Goal: Task Accomplishment & Management: Complete application form

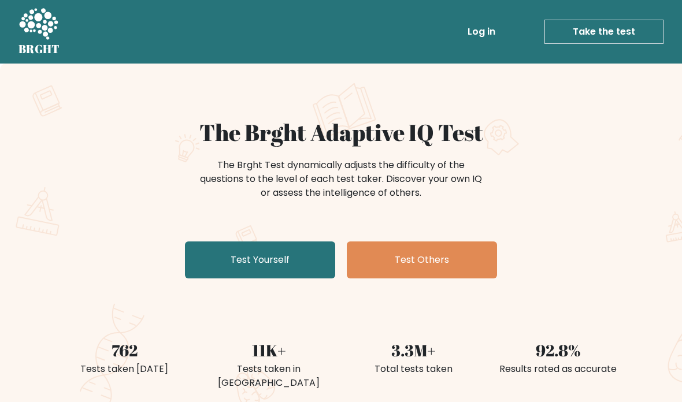
click at [310, 258] on link "Test Yourself" at bounding box center [260, 259] width 150 height 37
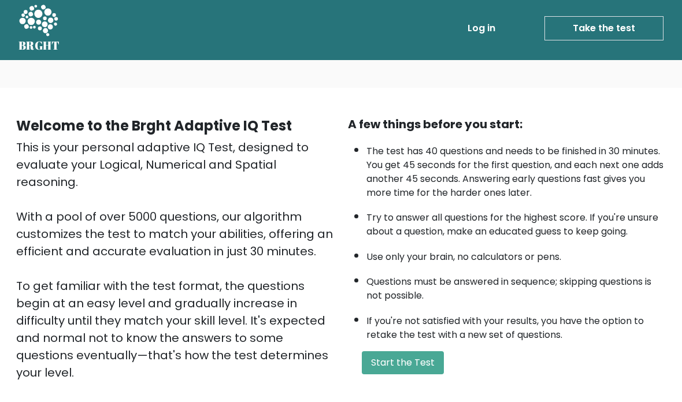
scroll to position [8, 0]
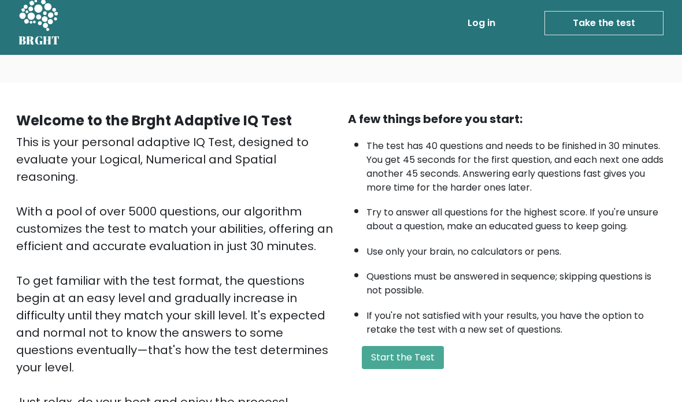
click at [425, 370] on button "Start the Test" at bounding box center [403, 358] width 82 height 23
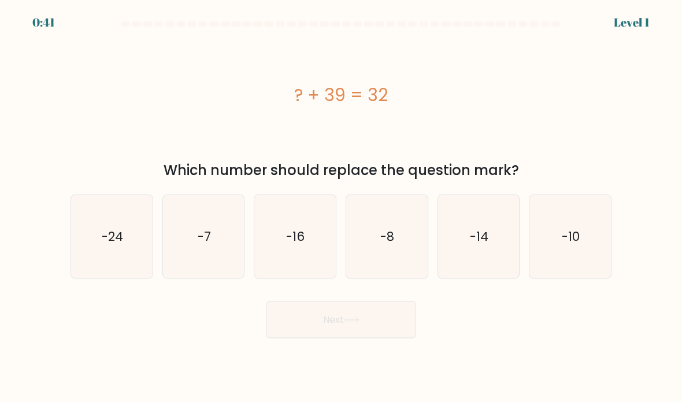
scroll to position [18, 0]
click at [196, 247] on icon "-7" at bounding box center [203, 236] width 81 height 81
click at [341, 207] on input "b. -7" at bounding box center [341, 204] width 1 height 6
radio input "true"
click at [397, 318] on button "Next" at bounding box center [341, 320] width 150 height 37
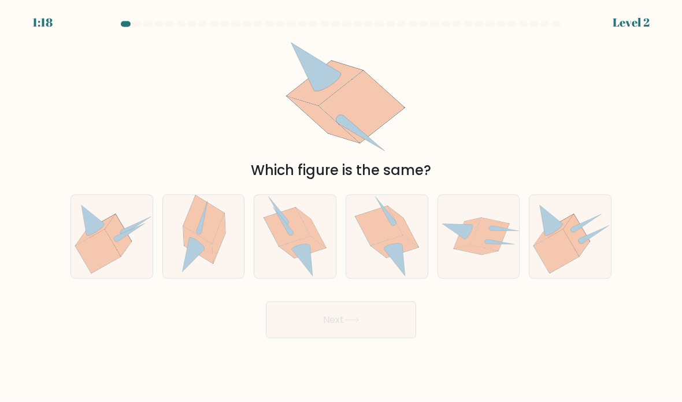
scroll to position [11, 0]
click at [385, 241] on icon at bounding box center [378, 225] width 47 height 39
click at [341, 207] on input "d." at bounding box center [341, 204] width 1 height 6
radio input "true"
click at [389, 327] on button "Next" at bounding box center [341, 320] width 150 height 37
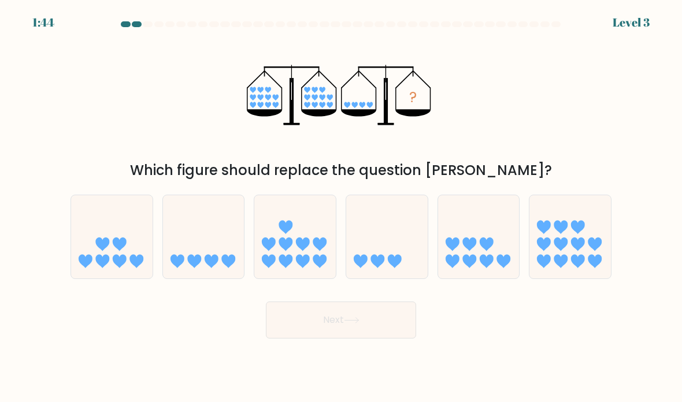
click at [207, 263] on icon at bounding box center [211, 261] width 14 height 14
click at [341, 207] on input "b." at bounding box center [341, 204] width 1 height 6
radio input "true"
click at [392, 338] on button "Next" at bounding box center [341, 320] width 150 height 37
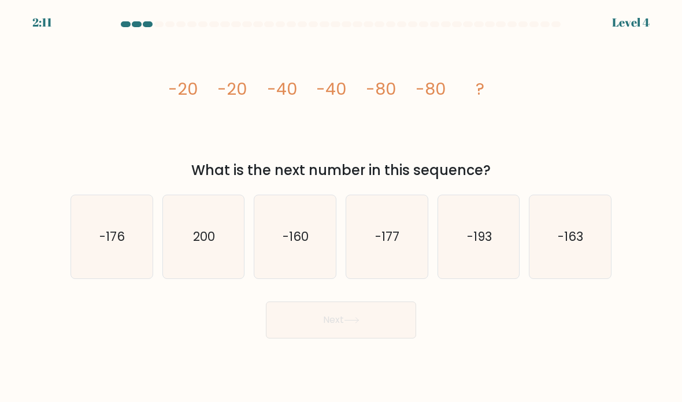
click at [283, 243] on text "-160" at bounding box center [296, 236] width 26 height 17
click at [341, 207] on input "c. -160" at bounding box center [341, 204] width 1 height 6
radio input "true"
click at [285, 338] on button "Next" at bounding box center [341, 320] width 150 height 37
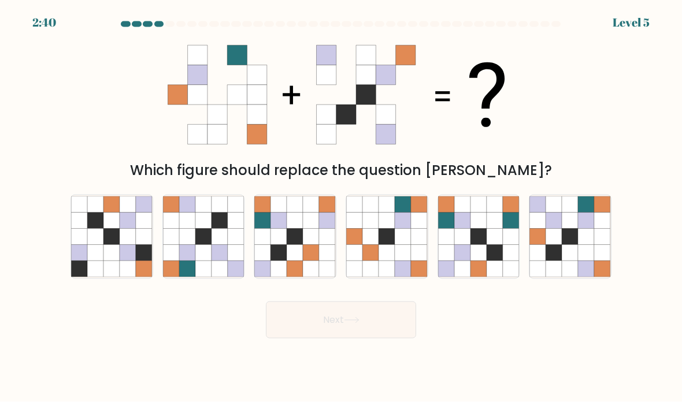
scroll to position [21, 0]
click at [567, 231] on icon at bounding box center [570, 237] width 16 height 16
click at [341, 207] on input "f." at bounding box center [341, 204] width 1 height 6
radio input "true"
click at [386, 311] on button "Next" at bounding box center [341, 320] width 150 height 37
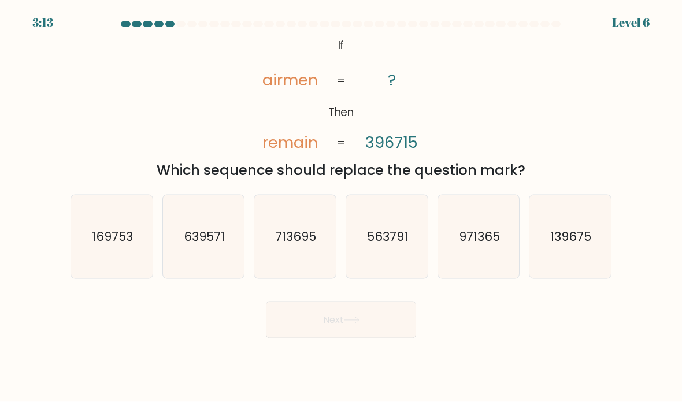
scroll to position [0, 0]
click at [255, 276] on icon "713695" at bounding box center [294, 236] width 81 height 81
click at [341, 207] on input "c. 713695" at bounding box center [341, 204] width 1 height 6
radio input "true"
click at [313, 338] on button "Next" at bounding box center [341, 320] width 150 height 37
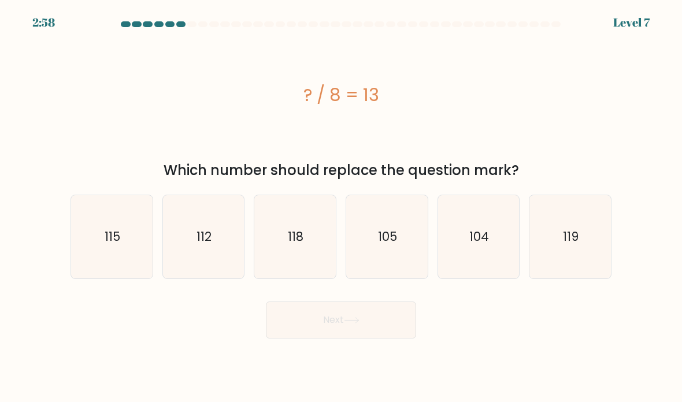
click at [492, 271] on icon "104" at bounding box center [478, 236] width 81 height 81
click at [341, 207] on input "e. 104" at bounding box center [341, 204] width 1 height 6
radio input "true"
click at [395, 328] on button "Next" at bounding box center [341, 320] width 150 height 37
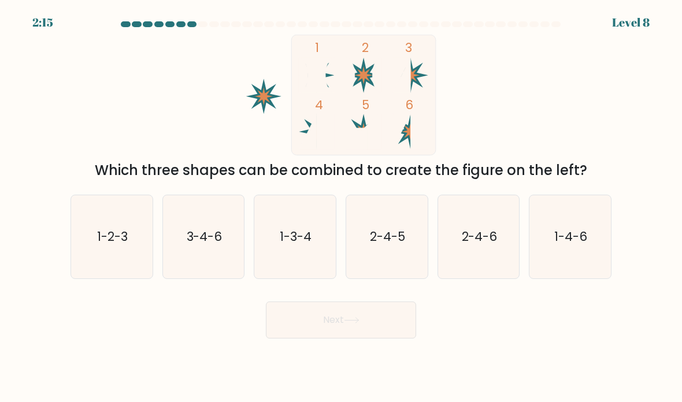
click at [217, 245] on text "3-4-6" at bounding box center [204, 236] width 36 height 17
click at [341, 207] on input "b. 3-4-6" at bounding box center [341, 204] width 1 height 6
radio input "true"
click at [338, 338] on button "Next" at bounding box center [341, 320] width 150 height 37
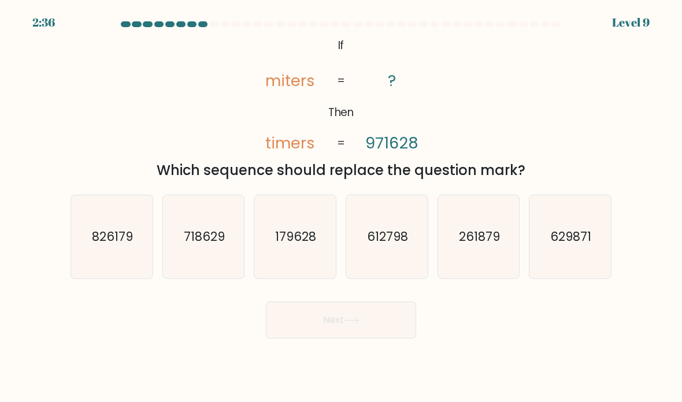
click at [310, 273] on icon "179628" at bounding box center [294, 236] width 81 height 81
click at [341, 207] on input "c. 179628" at bounding box center [341, 204] width 1 height 6
radio input "true"
click at [347, 323] on icon at bounding box center [352, 320] width 16 height 6
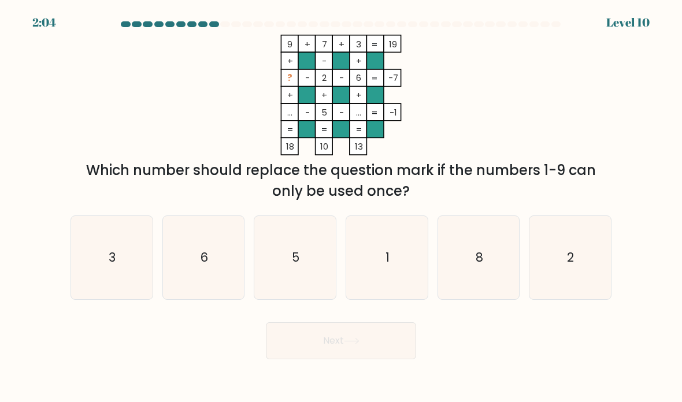
click at [395, 288] on icon "1" at bounding box center [386, 257] width 81 height 81
click at [341, 207] on input "d. 1" at bounding box center [341, 204] width 1 height 6
radio input "true"
click at [356, 359] on button "Next" at bounding box center [341, 340] width 150 height 37
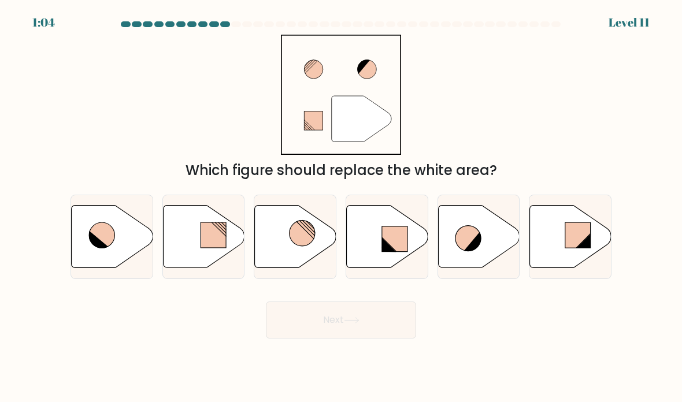
click at [299, 267] on icon at bounding box center [295, 237] width 81 height 62
click at [341, 207] on input "c." at bounding box center [341, 204] width 1 height 6
radio input "true"
click at [366, 332] on button "Next" at bounding box center [341, 320] width 150 height 37
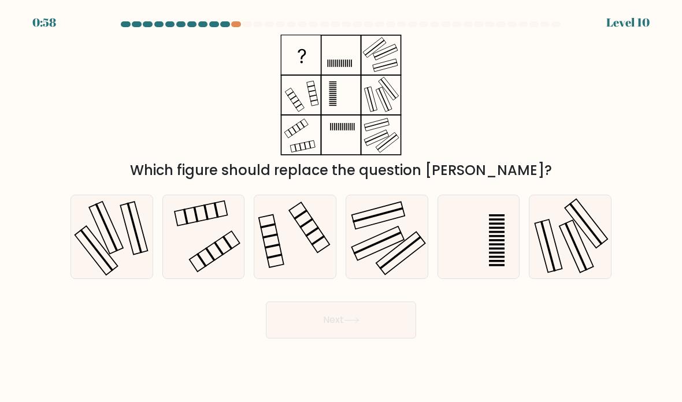
click at [358, 329] on button "Next" at bounding box center [341, 320] width 150 height 37
click at [235, 269] on icon at bounding box center [203, 236] width 81 height 81
click at [341, 207] on input "b." at bounding box center [341, 204] width 1 height 6
radio input "true"
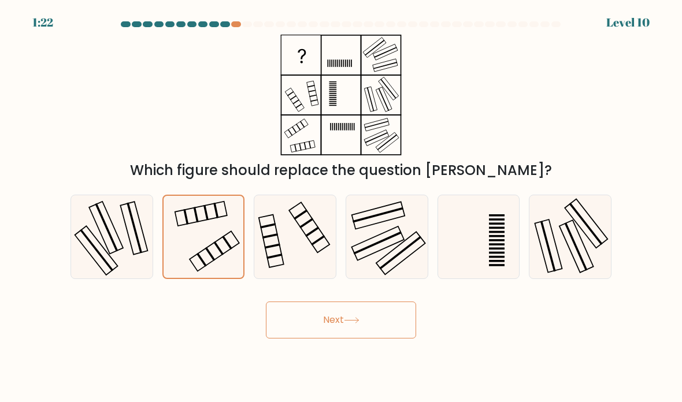
click at [327, 331] on button "Next" at bounding box center [341, 320] width 150 height 37
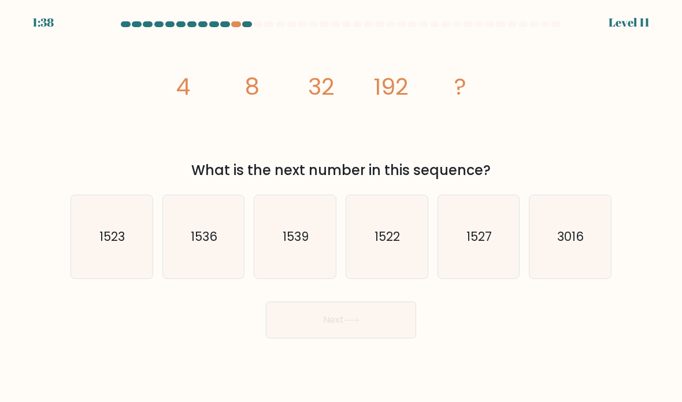
click at [224, 261] on icon "1536" at bounding box center [203, 236] width 81 height 81
click at [341, 207] on input "b. 1536" at bounding box center [341, 204] width 1 height 6
radio input "true"
click at [334, 319] on button "Next" at bounding box center [341, 320] width 150 height 37
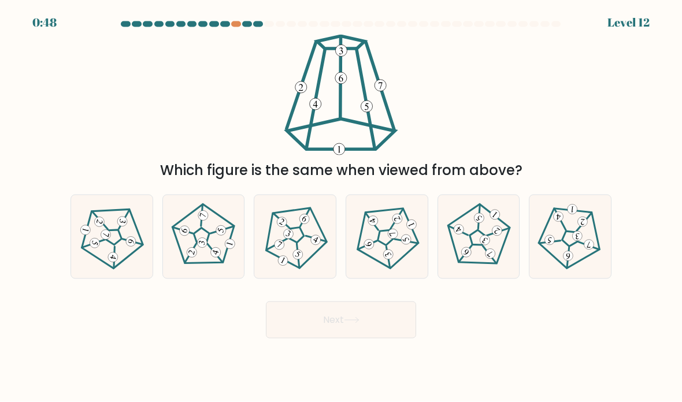
scroll to position [20, 0]
click at [199, 210] on 783 at bounding box center [203, 216] width 12 height 12
click at [341, 207] on input "b." at bounding box center [341, 204] width 1 height 6
radio input "true"
click at [318, 308] on button "Next" at bounding box center [341, 320] width 150 height 37
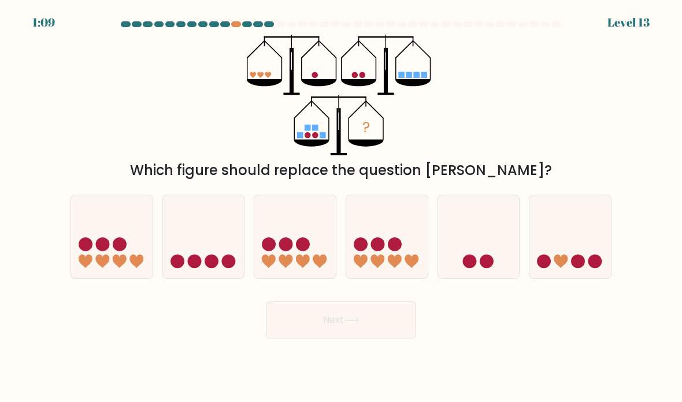
scroll to position [0, 0]
click at [214, 268] on circle at bounding box center [211, 261] width 14 height 14
click at [341, 207] on input "b." at bounding box center [341, 204] width 1 height 6
radio input "true"
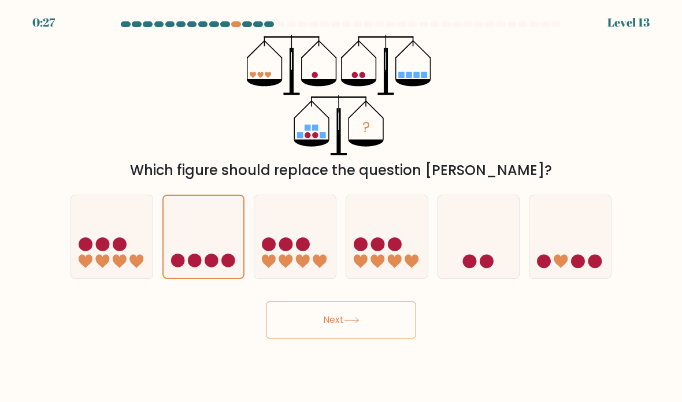
click at [297, 336] on button "Next" at bounding box center [341, 320] width 150 height 37
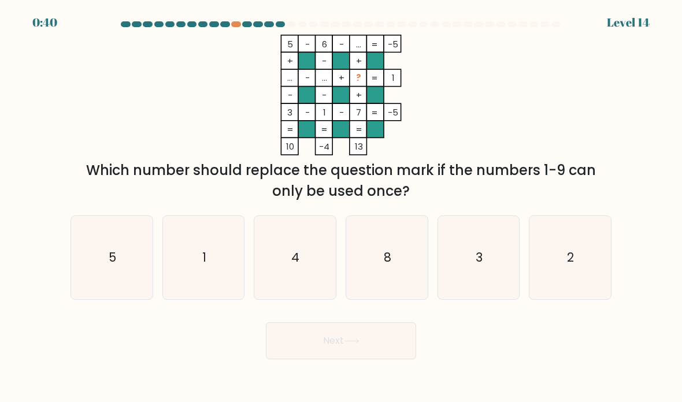
click at [485, 285] on icon "3" at bounding box center [478, 257] width 81 height 81
click at [341, 207] on input "e. 3" at bounding box center [341, 204] width 1 height 6
radio input "true"
click at [388, 355] on button "Next" at bounding box center [341, 340] width 150 height 37
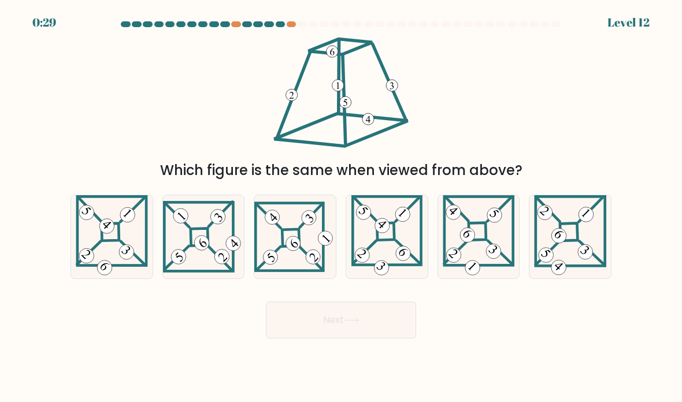
click at [232, 241] on 115 at bounding box center [198, 237] width 69 height 69
click at [341, 207] on input "b." at bounding box center [341, 204] width 1 height 6
radio input "true"
click at [324, 317] on button "Next" at bounding box center [341, 320] width 150 height 37
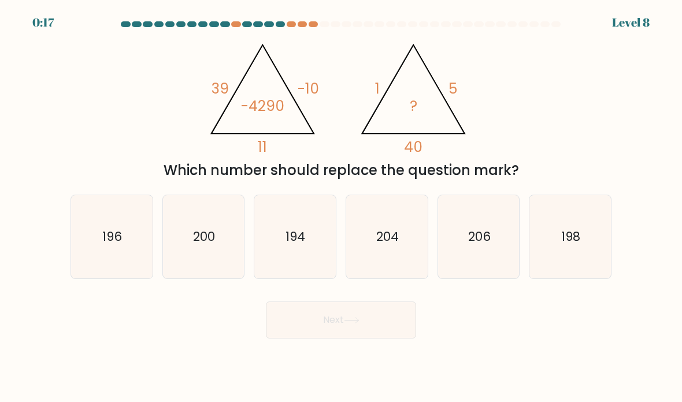
click at [209, 278] on icon "200" at bounding box center [203, 236] width 81 height 81
click at [341, 207] on input "b. 200" at bounding box center [341, 204] width 1 height 6
radio input "true"
click at [311, 338] on button "Next" at bounding box center [341, 320] width 150 height 37
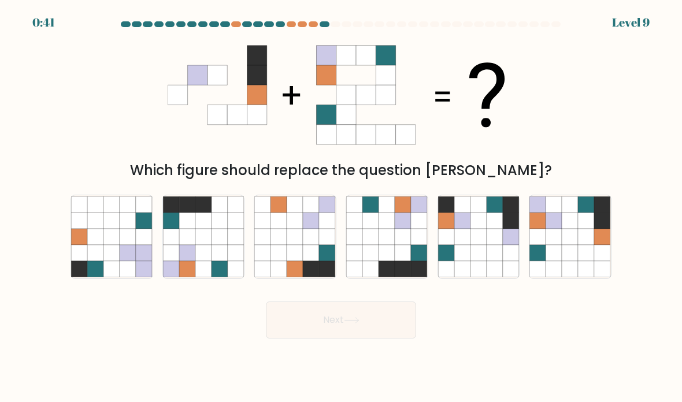
click at [577, 261] on icon at bounding box center [570, 253] width 16 height 16
click at [341, 207] on input "f." at bounding box center [341, 204] width 1 height 6
radio input "true"
click at [332, 338] on button "Next" at bounding box center [341, 320] width 150 height 37
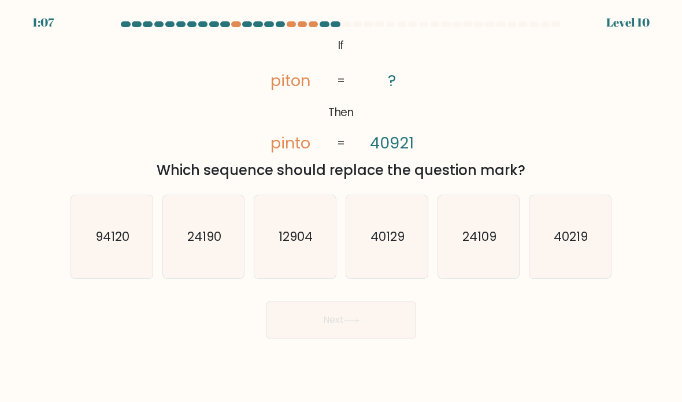
click at [576, 230] on icon "40219" at bounding box center [569, 236] width 81 height 81
click at [341, 207] on input "f. 40219" at bounding box center [341, 204] width 1 height 6
radio input "true"
click at [348, 338] on button "Next" at bounding box center [341, 320] width 150 height 37
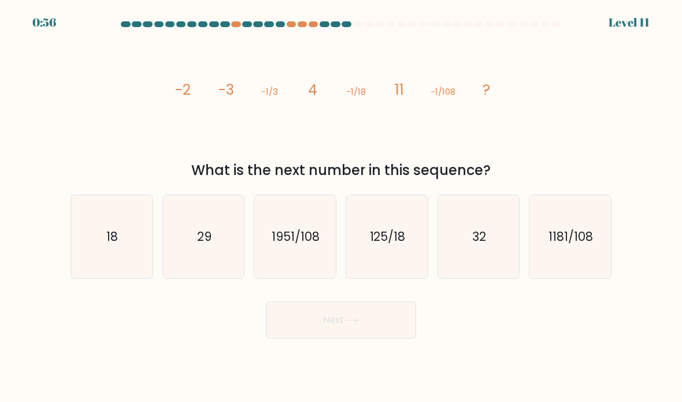
click at [94, 278] on icon "18" at bounding box center [111, 236] width 81 height 81
click at [341, 207] on input "a. 18" at bounding box center [341, 204] width 1 height 6
radio input "true"
click at [320, 338] on button "Next" at bounding box center [341, 320] width 150 height 37
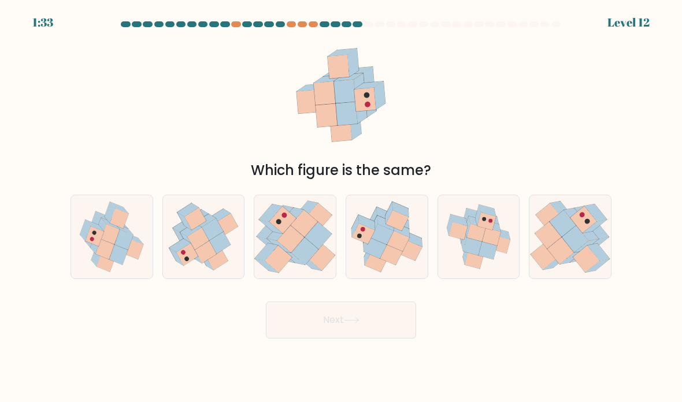
click at [397, 265] on icon at bounding box center [391, 254] width 23 height 20
click at [341, 207] on input "d." at bounding box center [341, 204] width 1 height 6
radio input "true"
click at [327, 336] on button "Next" at bounding box center [341, 320] width 150 height 37
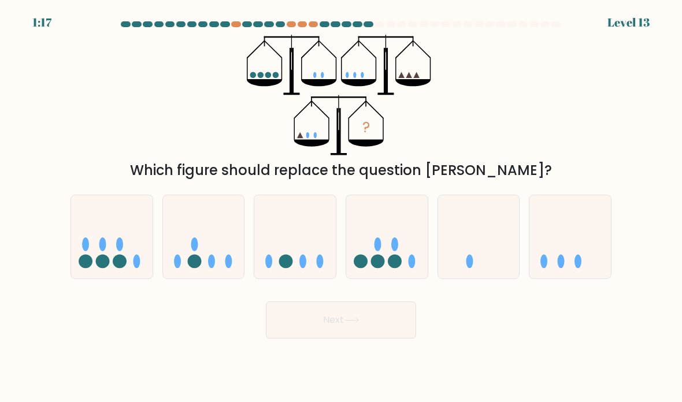
click at [596, 244] on icon at bounding box center [569, 237] width 81 height 68
click at [341, 207] on input "f." at bounding box center [341, 204] width 1 height 6
radio input "true"
click at [390, 334] on button "Next" at bounding box center [341, 320] width 150 height 37
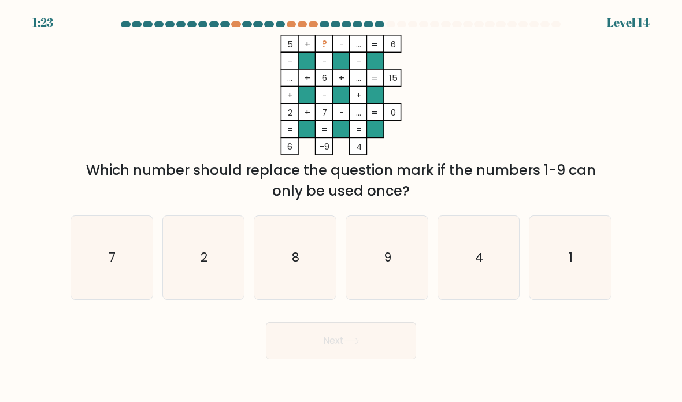
click at [492, 274] on icon "4" at bounding box center [478, 257] width 81 height 81
click at [341, 207] on input "e. 4" at bounding box center [341, 204] width 1 height 6
radio input "true"
click at [366, 359] on button "Next" at bounding box center [341, 340] width 150 height 37
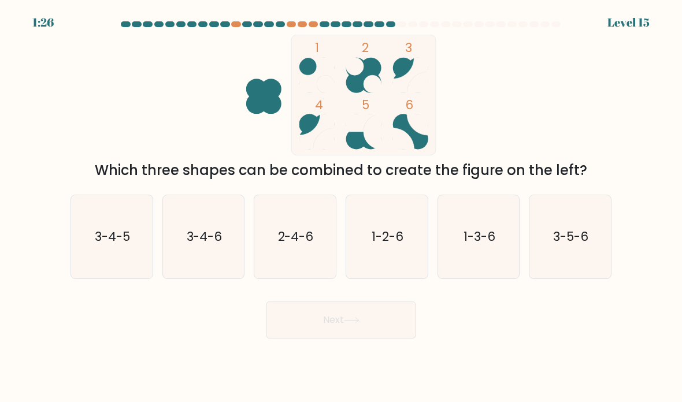
click at [202, 273] on icon "3-4-6" at bounding box center [203, 236] width 81 height 81
click at [341, 207] on input "b. 3-4-6" at bounding box center [341, 204] width 1 height 6
radio input "true"
click at [359, 323] on icon at bounding box center [352, 320] width 16 height 6
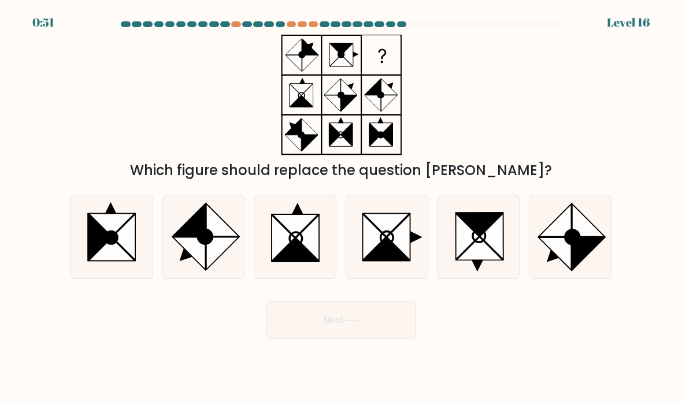
click at [380, 261] on icon at bounding box center [386, 249] width 46 height 23
click at [341, 207] on input "d." at bounding box center [341, 204] width 1 height 6
radio input "true"
click at [349, 324] on button "Next" at bounding box center [341, 320] width 150 height 37
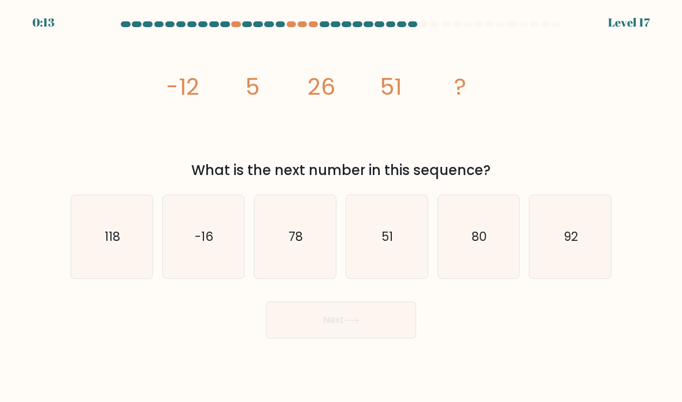
click at [293, 260] on icon "78" at bounding box center [294, 236] width 81 height 81
click at [341, 207] on input "c. 78" at bounding box center [341, 204] width 1 height 6
radio input "true"
click at [307, 338] on button "Next" at bounding box center [341, 320] width 150 height 37
click at [321, 338] on button "Next" at bounding box center [341, 320] width 150 height 37
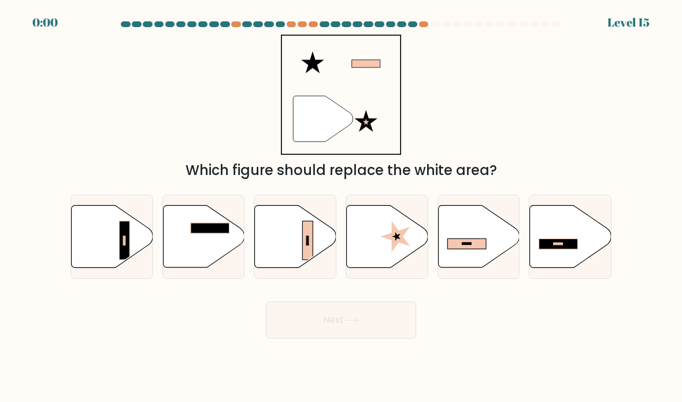
click at [293, 334] on button "Next" at bounding box center [341, 320] width 150 height 37
click at [219, 269] on icon at bounding box center [203, 237] width 81 height 64
click at [341, 207] on input "b." at bounding box center [341, 204] width 1 height 6
radio input "true"
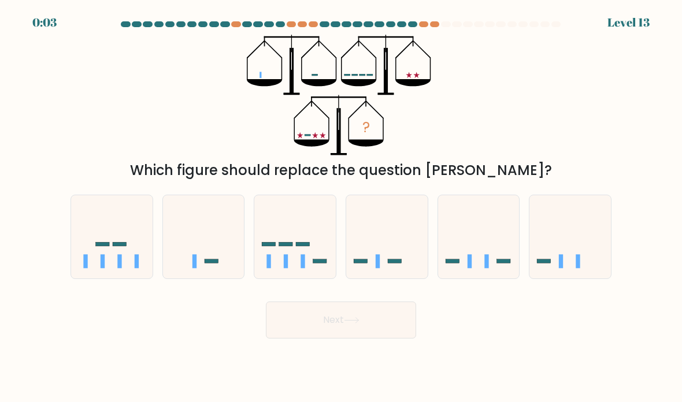
click at [314, 236] on icon at bounding box center [294, 237] width 81 height 68
click at [341, 207] on input "c." at bounding box center [341, 204] width 1 height 6
radio input "true"
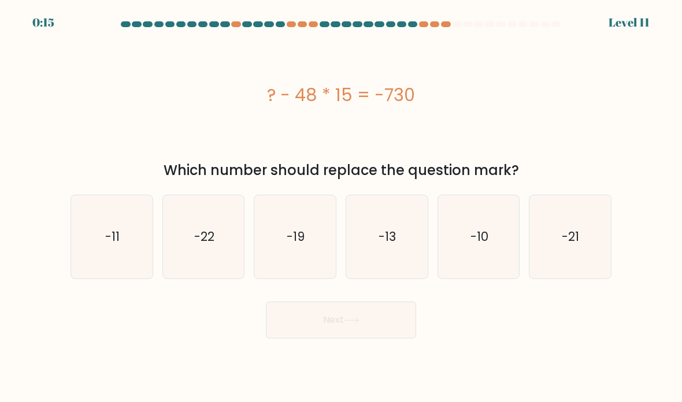
click at [504, 264] on icon "-10" at bounding box center [478, 236] width 81 height 81
click at [341, 207] on input "e. -10" at bounding box center [341, 204] width 1 height 6
radio input "true"
click at [394, 338] on button "Next" at bounding box center [341, 320] width 150 height 37
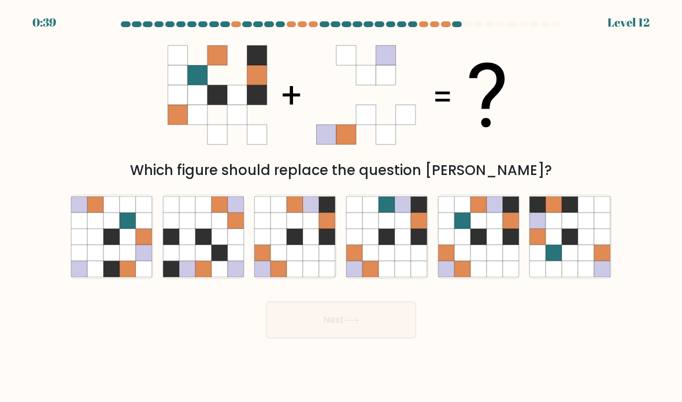
click at [478, 276] on icon at bounding box center [478, 269] width 16 height 16
click at [341, 207] on input "e." at bounding box center [341, 204] width 1 height 6
radio input "true"
click at [378, 336] on button "Next" at bounding box center [341, 320] width 150 height 37
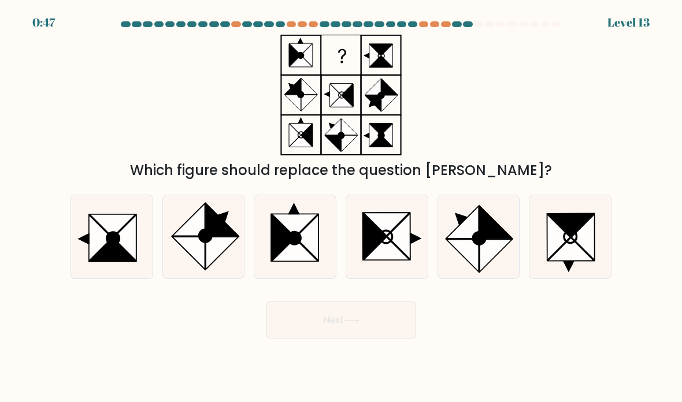
click at [485, 238] on icon at bounding box center [495, 222] width 32 height 32
click at [341, 207] on input "e." at bounding box center [341, 204] width 1 height 6
radio input "true"
click at [390, 338] on button "Next" at bounding box center [341, 320] width 150 height 37
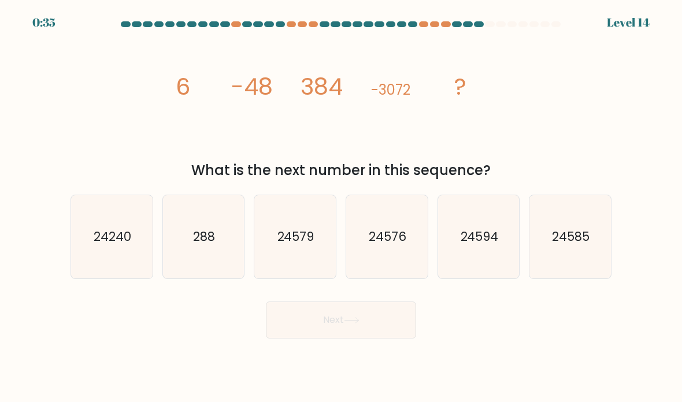
click at [398, 274] on icon "24576" at bounding box center [386, 236] width 81 height 81
click at [341, 207] on input "d. 24576" at bounding box center [341, 204] width 1 height 6
radio input "true"
click at [383, 337] on button "Next" at bounding box center [341, 320] width 150 height 37
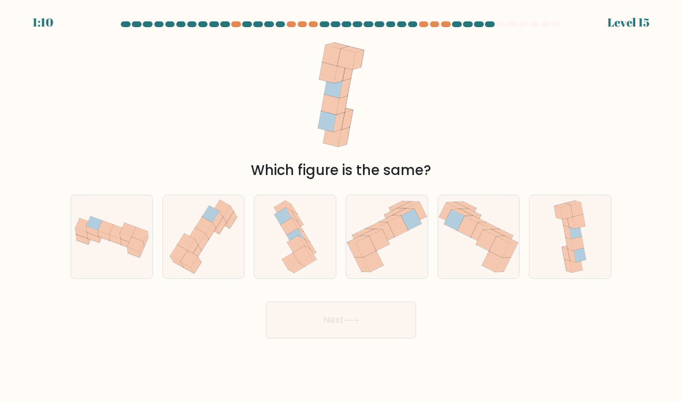
click at [291, 266] on icon at bounding box center [295, 236] width 51 height 83
click at [341, 207] on input "c." at bounding box center [341, 204] width 1 height 6
radio input "true"
click at [324, 333] on button "Next" at bounding box center [341, 320] width 150 height 37
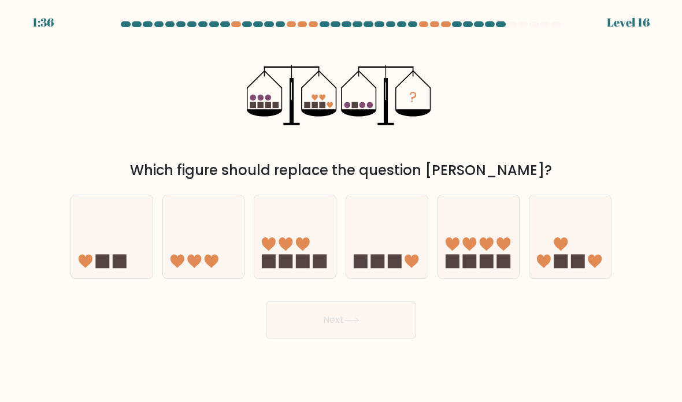
click at [204, 271] on icon at bounding box center [203, 237] width 81 height 68
click at [341, 207] on input "b." at bounding box center [341, 204] width 1 height 6
radio input "true"
click at [315, 338] on button "Next" at bounding box center [341, 320] width 150 height 37
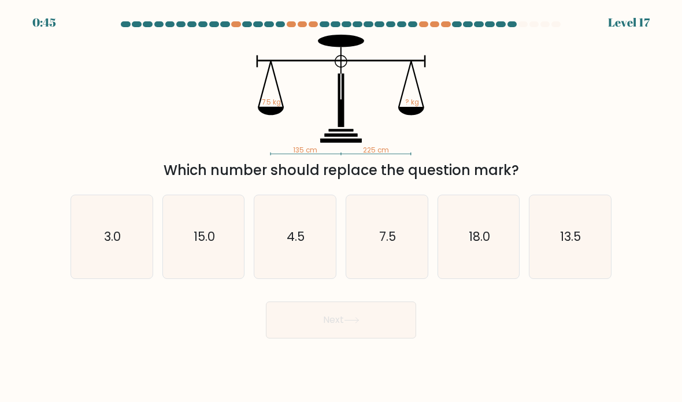
click at [287, 251] on icon "4.5" at bounding box center [294, 236] width 81 height 81
click at [341, 207] on input "c. 4.5" at bounding box center [341, 204] width 1 height 6
radio input "true"
click at [361, 338] on button "Next" at bounding box center [341, 320] width 150 height 37
click at [397, 338] on button "Next" at bounding box center [341, 320] width 150 height 37
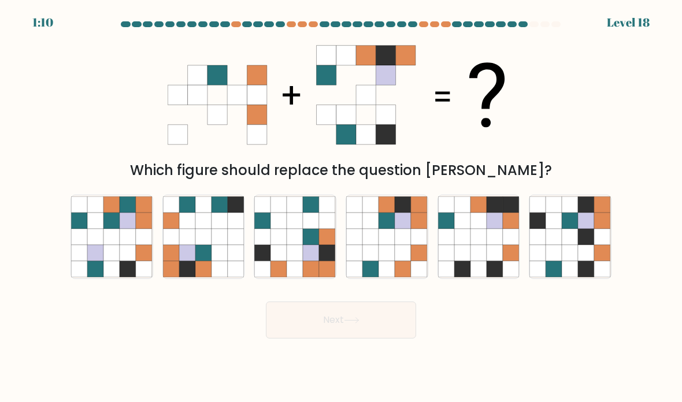
click at [321, 261] on icon at bounding box center [327, 253] width 16 height 16
click at [341, 207] on input "c." at bounding box center [341, 204] width 1 height 6
radio input "true"
click at [389, 338] on button "Next" at bounding box center [341, 320] width 150 height 37
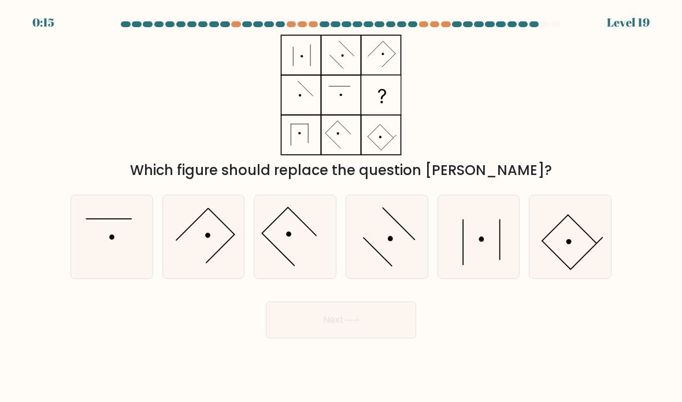
click at [475, 254] on icon at bounding box center [478, 236] width 81 height 81
click at [341, 207] on input "e." at bounding box center [341, 204] width 1 height 6
radio input "true"
click at [367, 338] on button "Next" at bounding box center [341, 320] width 150 height 37
click at [363, 324] on button "Next" at bounding box center [341, 320] width 150 height 37
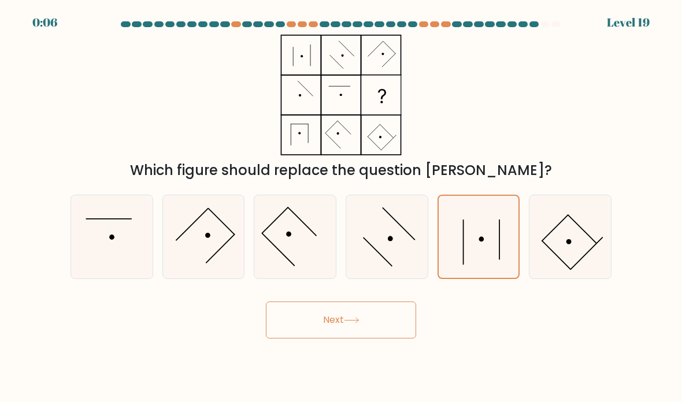
click at [355, 323] on icon at bounding box center [352, 320] width 16 height 6
click at [355, 330] on button "Next" at bounding box center [341, 320] width 150 height 37
click at [370, 337] on button "Next" at bounding box center [341, 320] width 150 height 37
click at [370, 336] on button "Next" at bounding box center [341, 320] width 150 height 37
click at [395, 269] on icon at bounding box center [386, 236] width 81 height 81
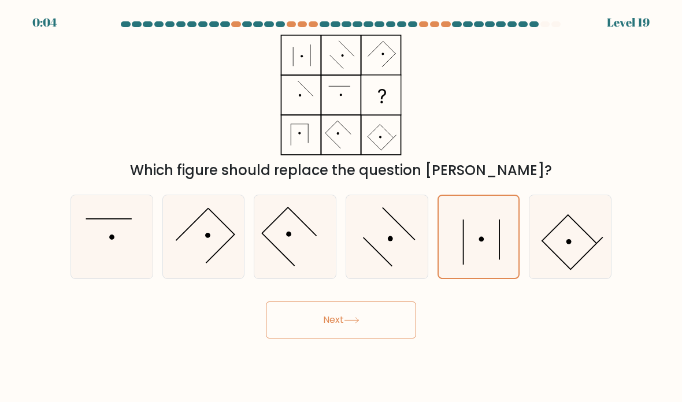
click at [341, 207] on input "d." at bounding box center [341, 204] width 1 height 6
radio input "true"
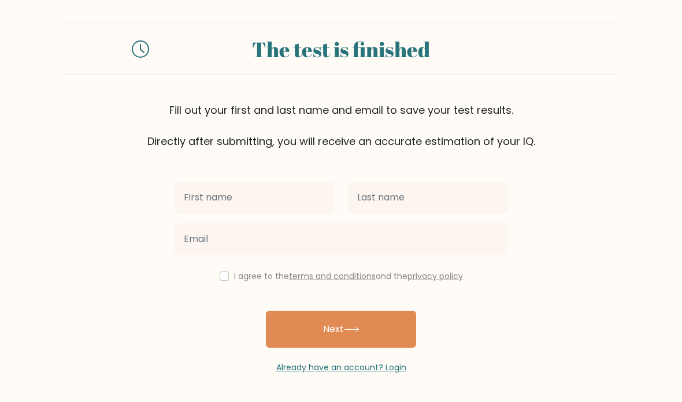
scroll to position [31, 0]
click at [411, 311] on button "Next" at bounding box center [341, 329] width 150 height 37
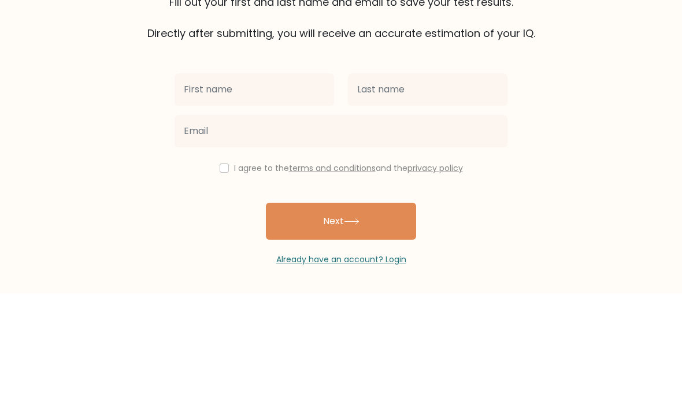
click at [633, 63] on form "The test is finished Fill out your first and last name and email to save your t…" at bounding box center [341, 199] width 682 height 350
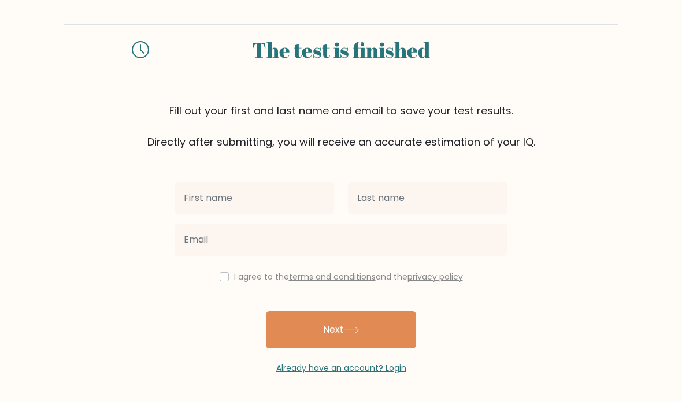
scroll to position [21, 0]
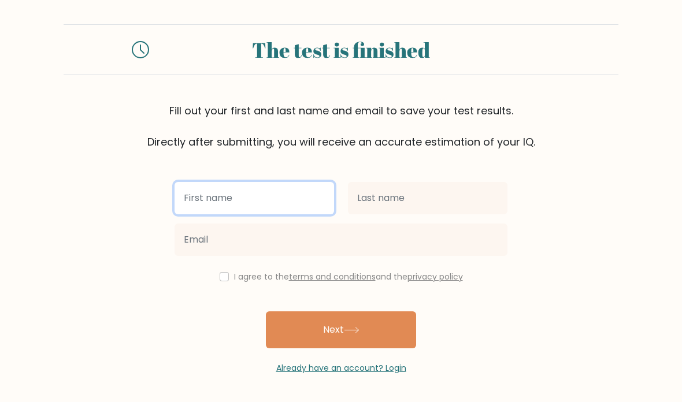
click at [275, 182] on input "text" at bounding box center [253, 198] width 159 height 32
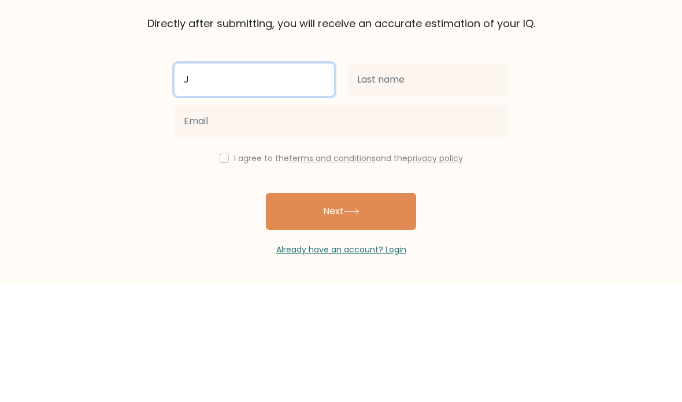
type input "J"
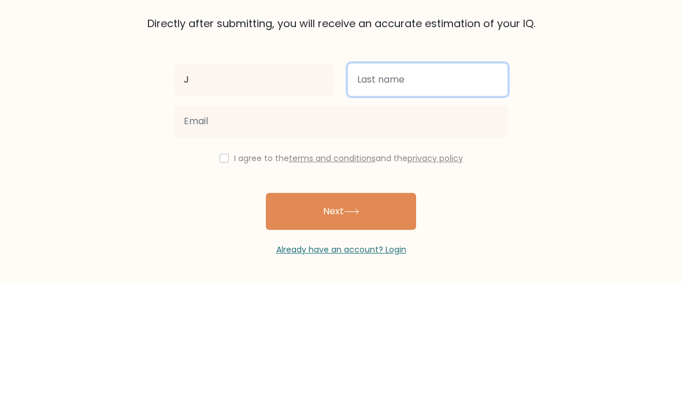
click at [464, 182] on input "text" at bounding box center [427, 198] width 159 height 32
type input "J"
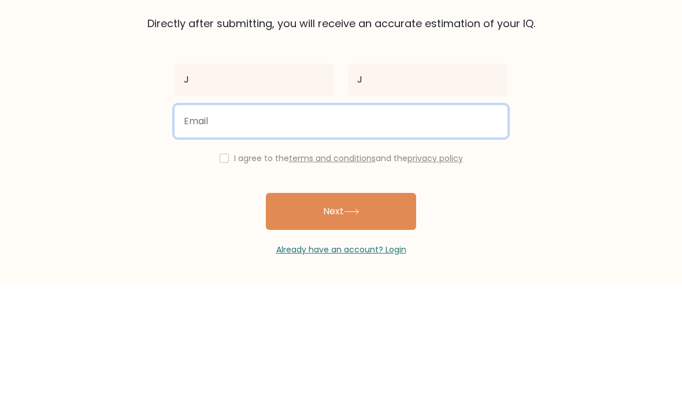
click at [433, 224] on input "email" at bounding box center [340, 240] width 333 height 32
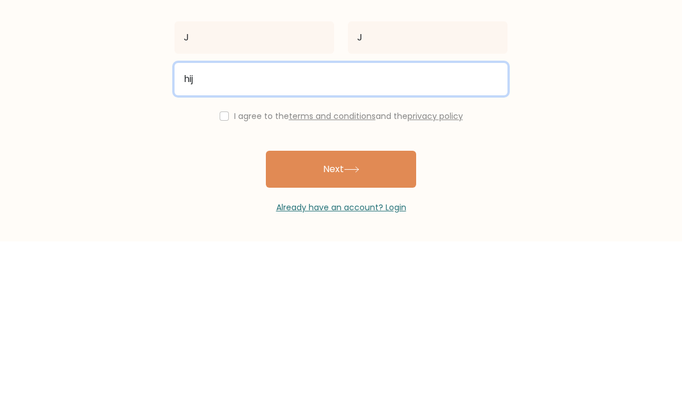
type input "hij"
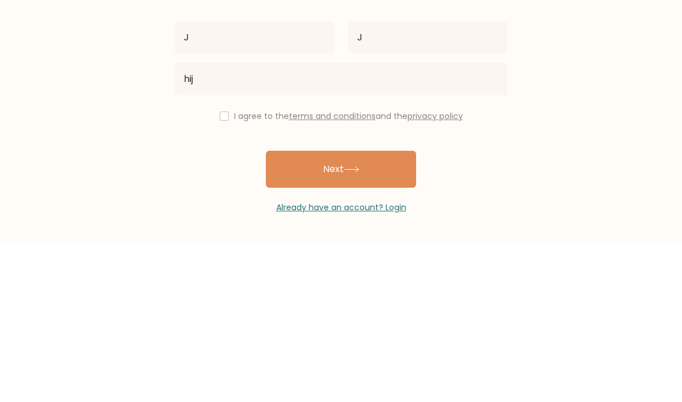
click at [585, 62] on form "The test is finished Fill out your first and last name and email to save your t…" at bounding box center [341, 199] width 682 height 350
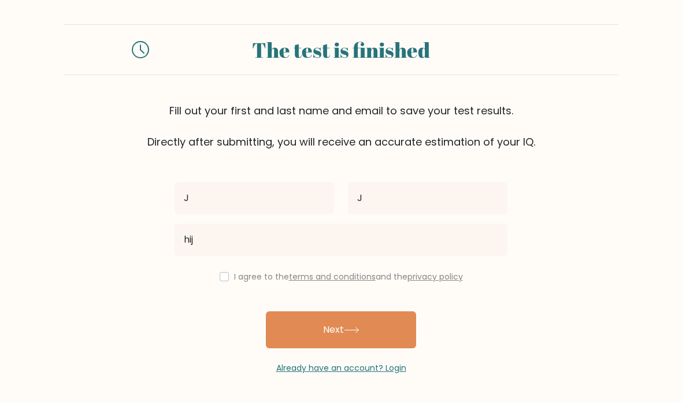
click at [216, 270] on div "I agree to the terms and conditions and the privacy policy" at bounding box center [341, 277] width 347 height 14
click at [225, 272] on input "checkbox" at bounding box center [224, 276] width 9 height 9
checkbox input "true"
click at [332, 311] on button "Next" at bounding box center [341, 329] width 150 height 37
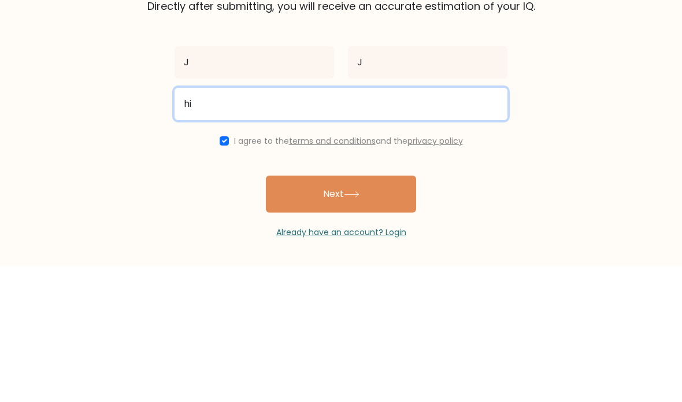
type input "h"
type input "joejoejoe893@gmail.com"
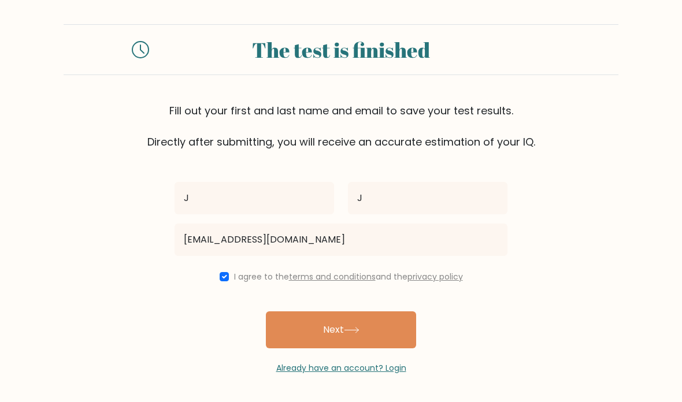
click at [398, 311] on button "Next" at bounding box center [341, 329] width 150 height 37
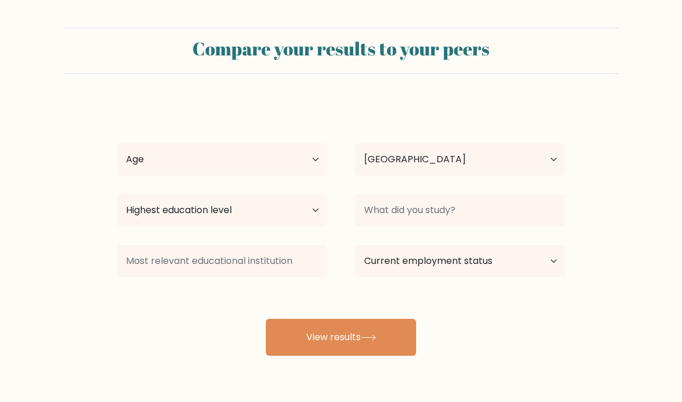
select select "TH"
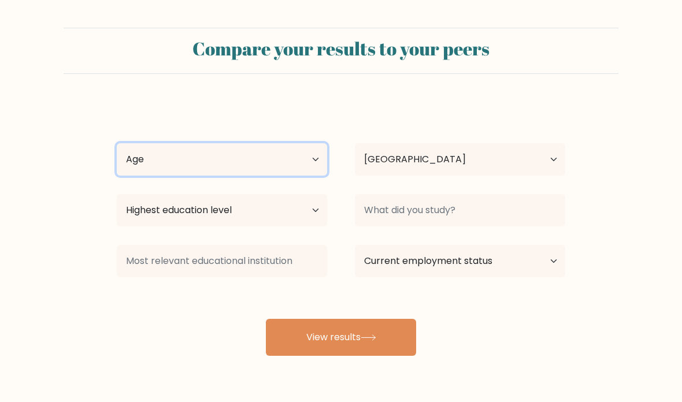
click at [300, 165] on select "Age Under [DEMOGRAPHIC_DATA] [DEMOGRAPHIC_DATA] [DEMOGRAPHIC_DATA] [DEMOGRAPHIC…" at bounding box center [222, 159] width 210 height 32
select select "18_24"
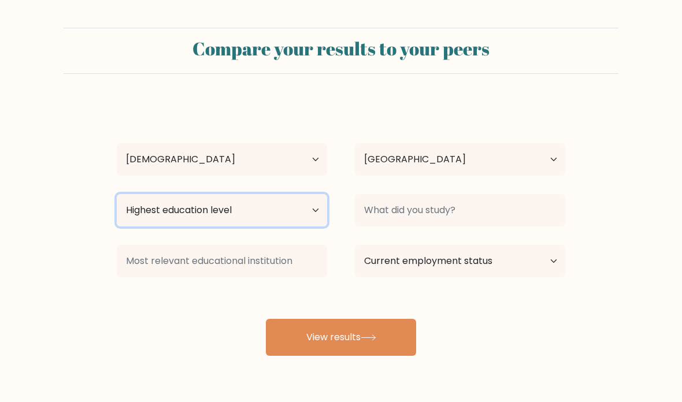
click at [310, 213] on select "Highest education level No schooling Primary Lower Secondary Upper Secondary Oc…" at bounding box center [222, 210] width 210 height 32
select select "upper_secondary"
click at [288, 225] on select "Highest education level No schooling Primary Lower Secondary Upper Secondary Oc…" at bounding box center [222, 210] width 210 height 32
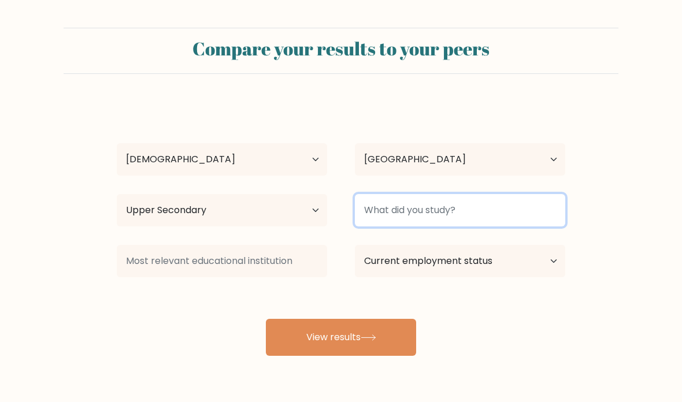
click at [530, 207] on input at bounding box center [460, 210] width 210 height 32
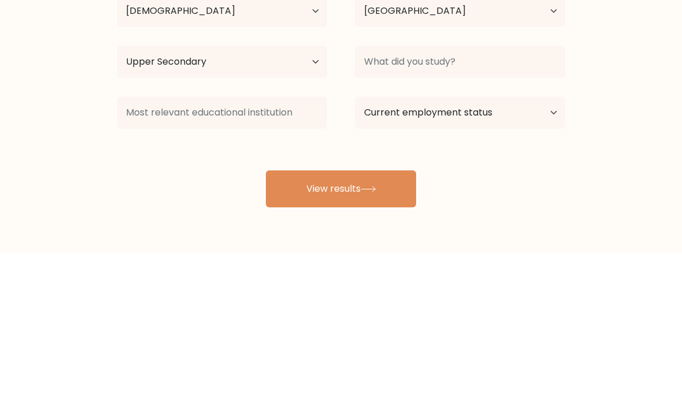
click at [630, 58] on form "Compare your results to your peers J J Age Under [DEMOGRAPHIC_DATA] [DEMOGRAPHI…" at bounding box center [341, 192] width 682 height 328
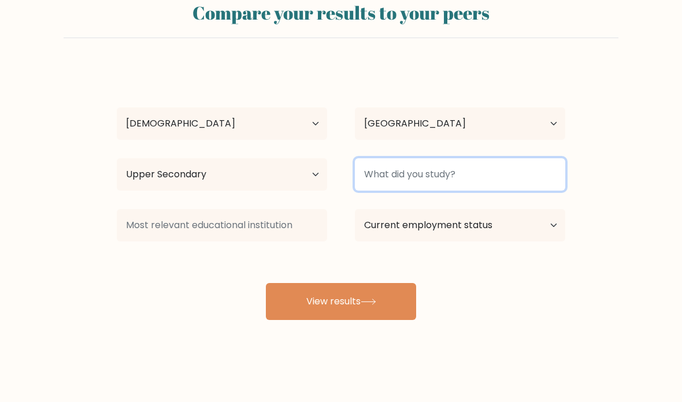
click at [519, 169] on input at bounding box center [460, 174] width 210 height 32
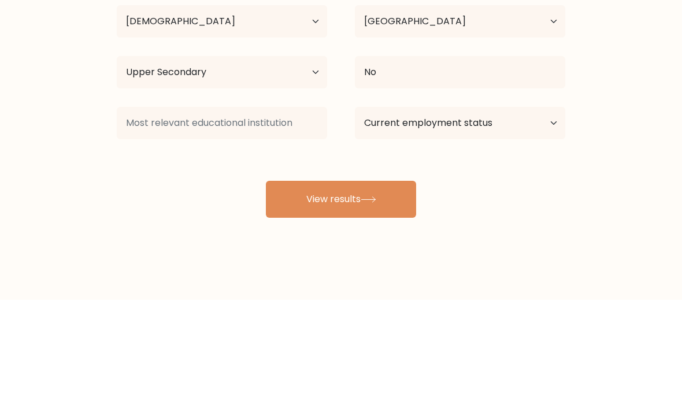
click at [635, 57] on form "Compare your results to your peers J J Age Under [DEMOGRAPHIC_DATA] [DEMOGRAPHI…" at bounding box center [341, 156] width 682 height 328
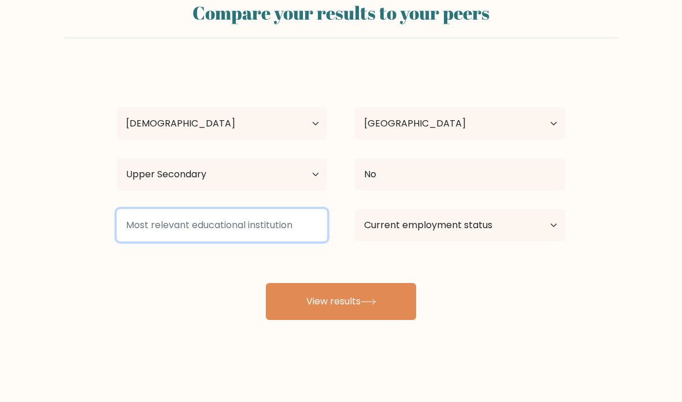
click at [306, 215] on input at bounding box center [222, 225] width 210 height 32
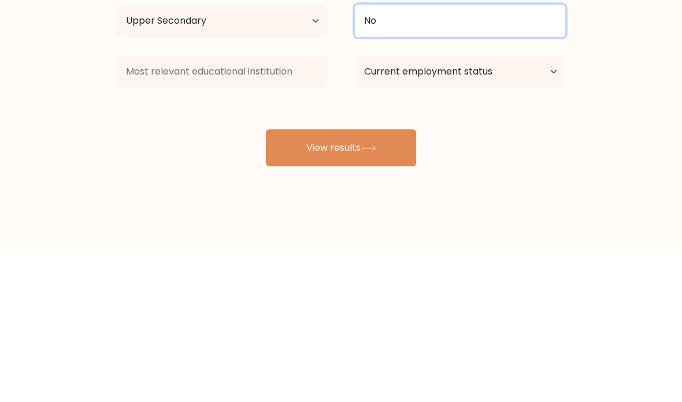
click at [497, 158] on input "No" at bounding box center [460, 174] width 210 height 32
type input "Non"
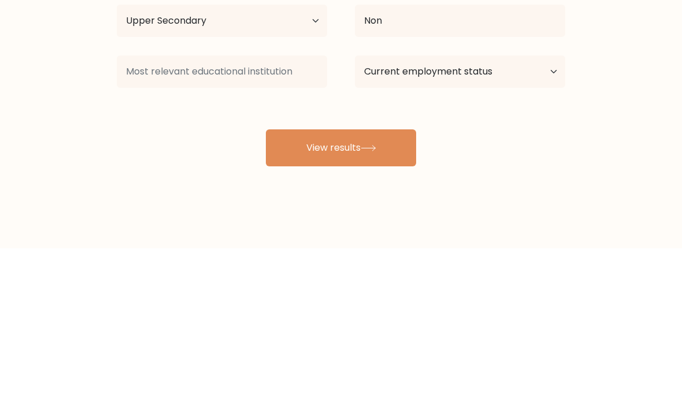
click at [637, 61] on form "Compare your results to your peers J J Age Under [DEMOGRAPHIC_DATA] [DEMOGRAPHI…" at bounding box center [341, 156] width 682 height 328
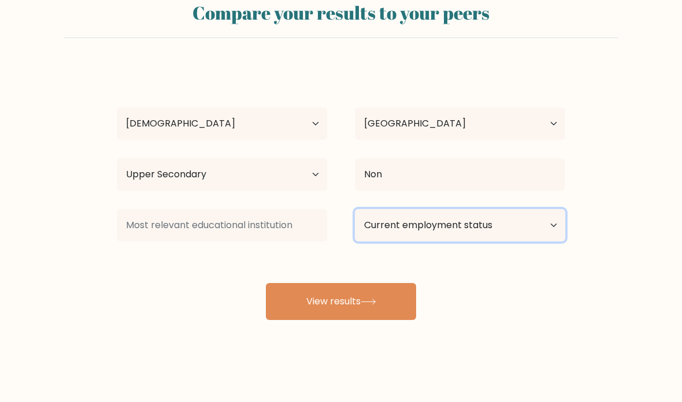
click at [529, 211] on select "Current employment status Employed Student Retired Other / prefer not to answer" at bounding box center [460, 225] width 210 height 32
select select "student"
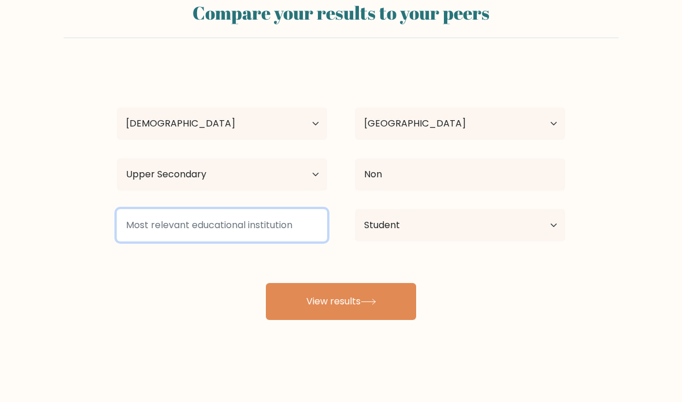
click at [307, 209] on input at bounding box center [222, 225] width 210 height 32
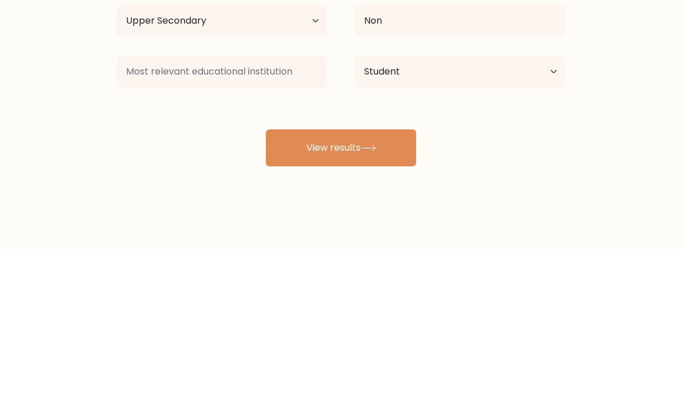
click at [493, 113] on div "J J Age Under 18 years old 18-24 years old 25-34 years old 35-44 years old 45-5…" at bounding box center [341, 193] width 462 height 254
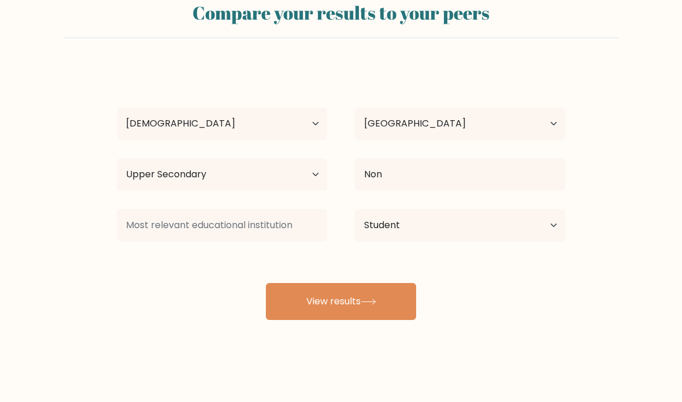
click at [370, 289] on button "View results" at bounding box center [341, 301] width 150 height 37
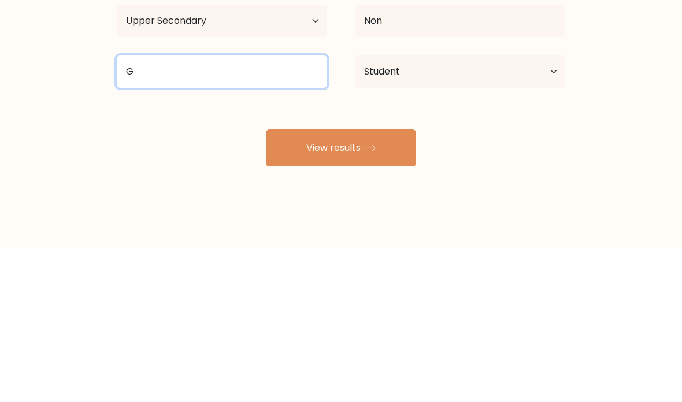
type input "G"
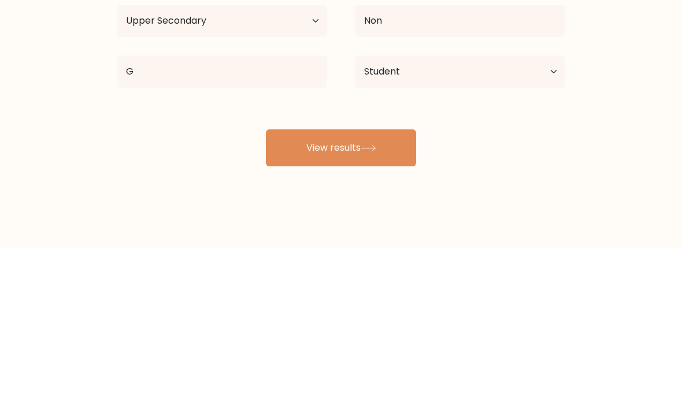
click at [369, 108] on div "J J Age Under 18 years old 18-24 years old 25-34 years old 35-44 years old 45-5…" at bounding box center [341, 193] width 462 height 254
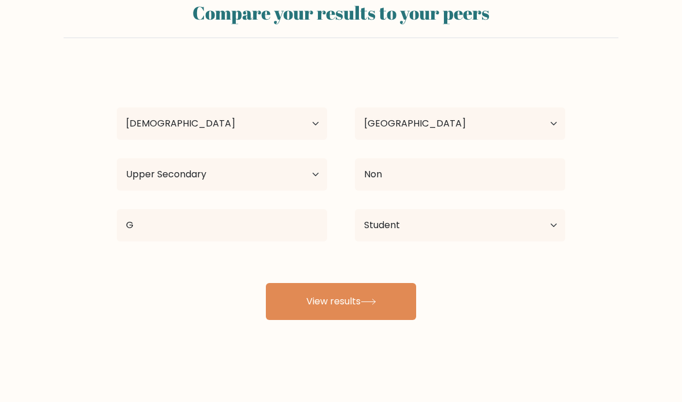
click at [371, 299] on icon at bounding box center [368, 302] width 16 height 6
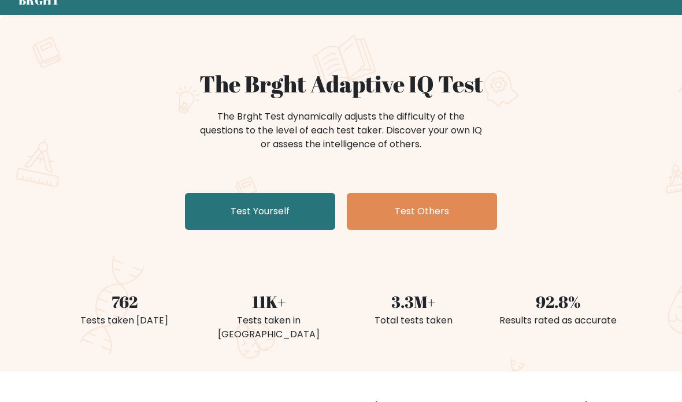
scroll to position [48, 0]
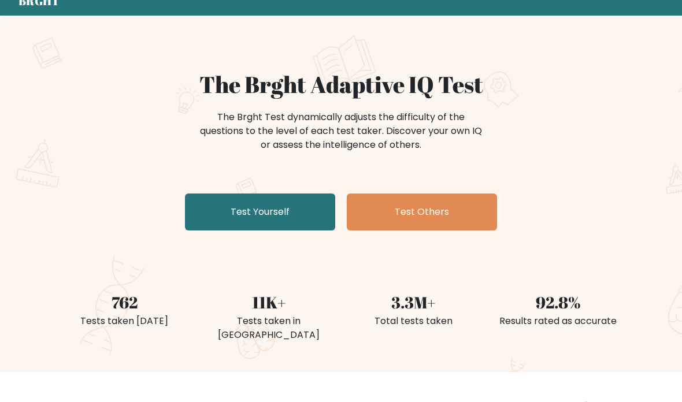
click at [218, 212] on link "Test Yourself" at bounding box center [260, 212] width 150 height 37
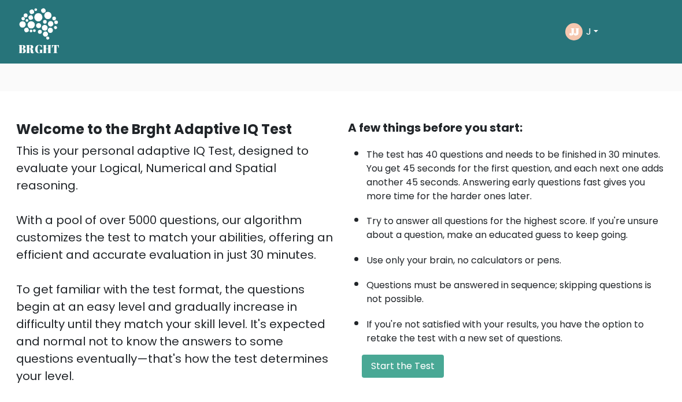
click at [434, 376] on button "Start the Test" at bounding box center [403, 366] width 82 height 23
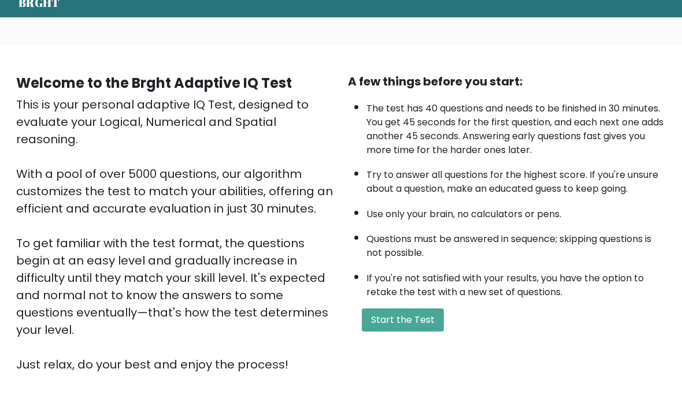
click at [413, 332] on button "Start the Test" at bounding box center [403, 319] width 82 height 23
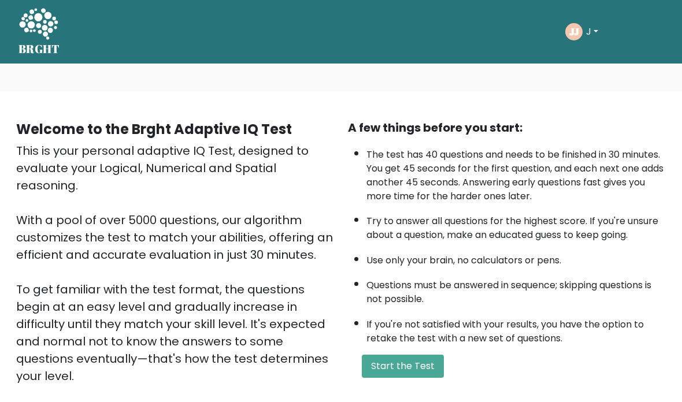
click at [428, 374] on button "Start the Test" at bounding box center [403, 366] width 82 height 23
click at [583, 26] on button "J" at bounding box center [591, 31] width 19 height 15
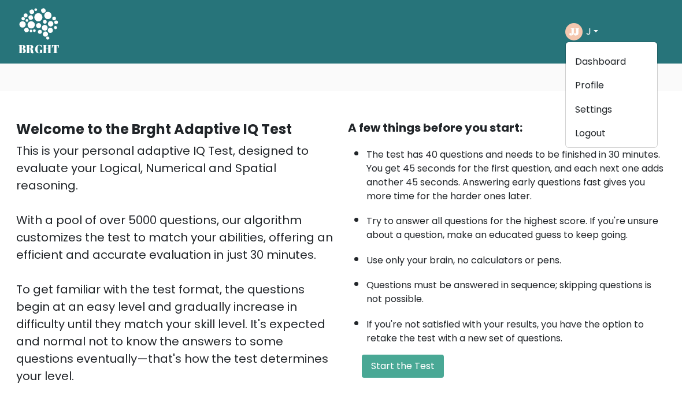
click at [611, 139] on link "Logout" at bounding box center [611, 133] width 91 height 18
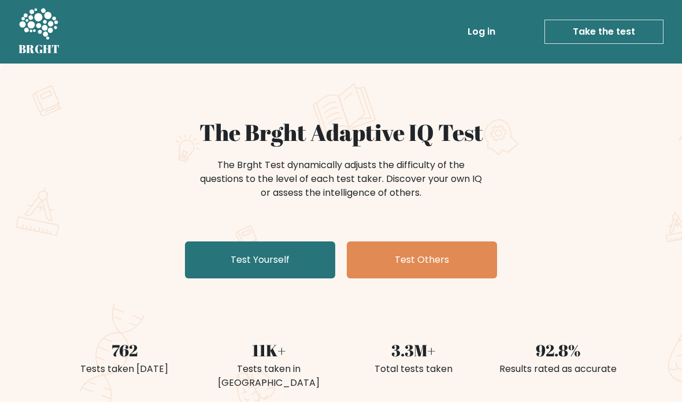
click at [317, 261] on link "Test Yourself" at bounding box center [260, 259] width 150 height 37
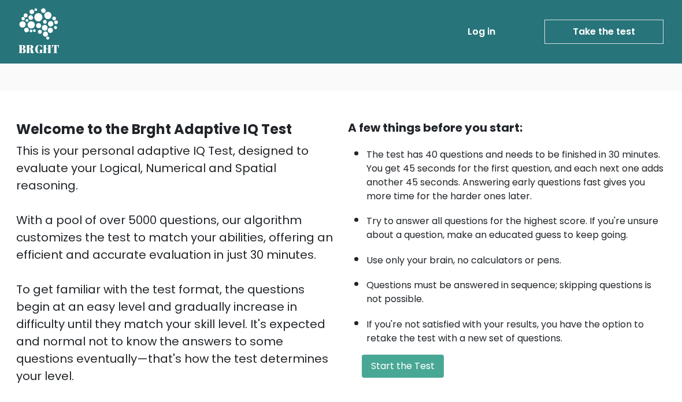
click at [431, 378] on button "Start the Test" at bounding box center [403, 366] width 82 height 23
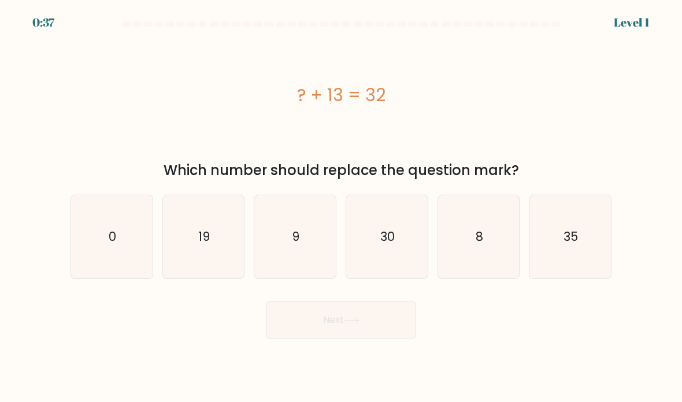
click at [198, 252] on icon "19" at bounding box center [203, 236] width 81 height 81
click at [341, 207] on input "b. 19" at bounding box center [341, 204] width 1 height 6
radio input "true"
click at [308, 332] on button "Next" at bounding box center [341, 320] width 150 height 37
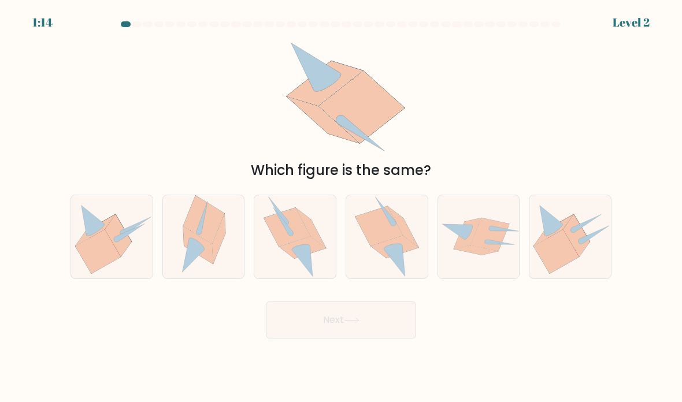
click at [377, 245] on icon at bounding box center [378, 225] width 47 height 39
click at [341, 207] on input "d." at bounding box center [341, 204] width 1 height 6
radio input "true"
click at [317, 334] on button "Next" at bounding box center [341, 320] width 150 height 37
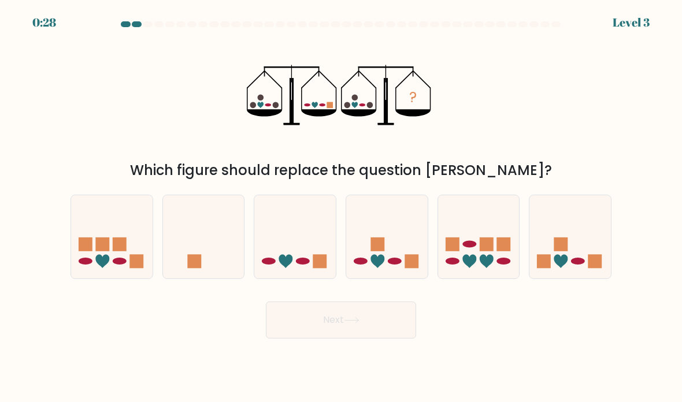
click at [294, 231] on icon at bounding box center [294, 237] width 81 height 68
click at [341, 207] on input "c." at bounding box center [341, 204] width 1 height 6
radio input "true"
click at [316, 334] on button "Next" at bounding box center [341, 320] width 150 height 37
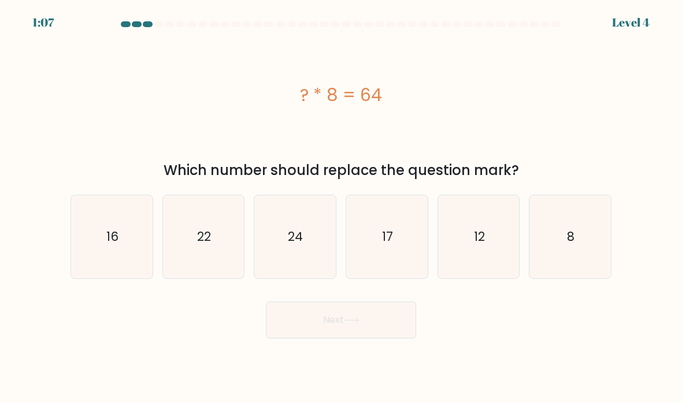
click at [568, 274] on icon "8" at bounding box center [569, 236] width 81 height 81
click at [341, 207] on input "f. 8" at bounding box center [341, 204] width 1 height 6
radio input "true"
click at [323, 328] on button "Next" at bounding box center [341, 320] width 150 height 37
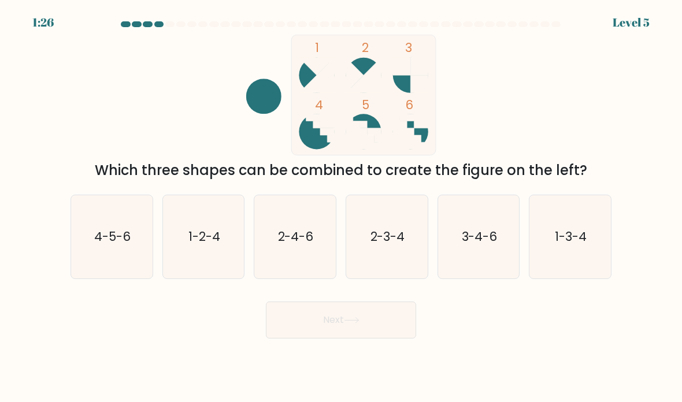
click at [136, 245] on icon "4-5-6" at bounding box center [111, 236] width 81 height 81
click at [341, 207] on input "a. 4-5-6" at bounding box center [341, 204] width 1 height 6
radio input "true"
click at [311, 313] on div "Next" at bounding box center [341, 316] width 555 height 46
click at [295, 338] on button "Next" at bounding box center [341, 320] width 150 height 37
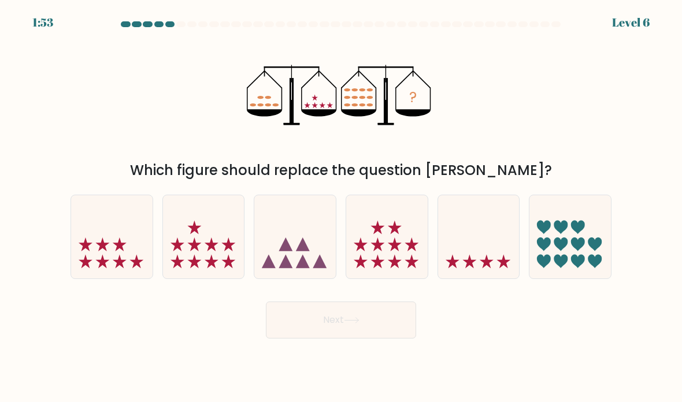
click at [381, 245] on icon at bounding box center [386, 237] width 81 height 68
click at [341, 207] on input "d." at bounding box center [341, 204] width 1 height 6
radio input "true"
click at [337, 328] on button "Next" at bounding box center [341, 320] width 150 height 37
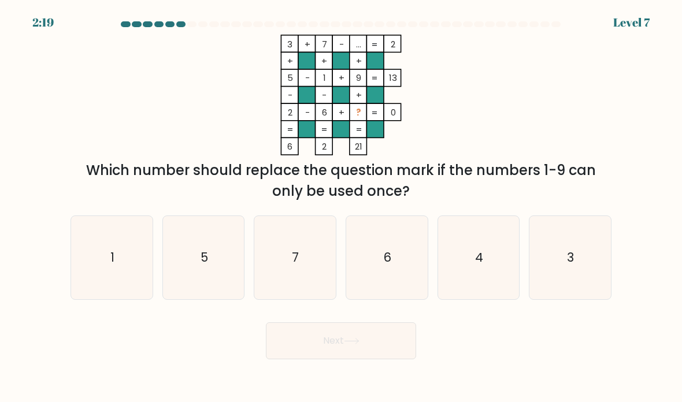
click at [477, 266] on text "4" at bounding box center [479, 257] width 8 height 17
click at [341, 207] on input "e. 4" at bounding box center [341, 204] width 1 height 6
radio input "true"
click at [347, 344] on icon at bounding box center [352, 341] width 16 height 6
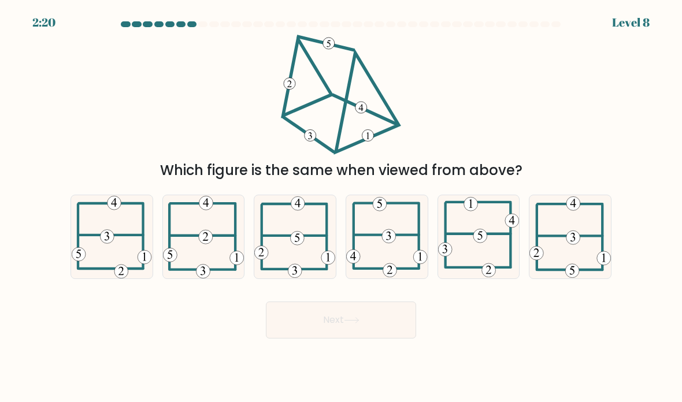
click at [313, 242] on icon at bounding box center [294, 237] width 81 height 83
click at [341, 207] on input "c." at bounding box center [341, 204] width 1 height 6
radio input "true"
click at [295, 329] on button "Next" at bounding box center [341, 320] width 150 height 37
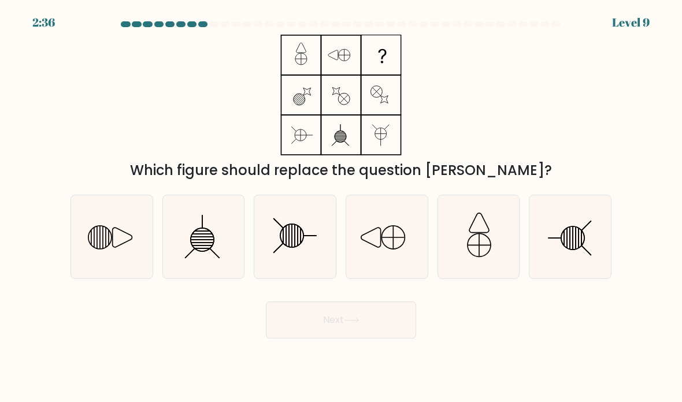
click at [124, 267] on icon at bounding box center [111, 236] width 81 height 81
click at [341, 207] on input "a." at bounding box center [341, 204] width 1 height 6
radio input "true"
click at [381, 338] on button "Next" at bounding box center [341, 320] width 150 height 37
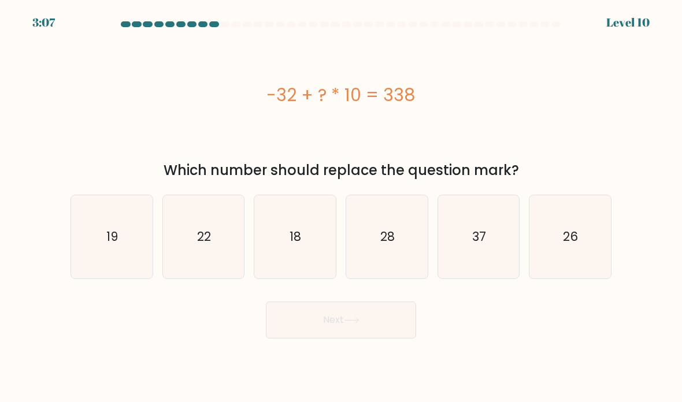
click at [503, 247] on icon "37" at bounding box center [478, 236] width 81 height 81
click at [341, 207] on input "e. 37" at bounding box center [341, 204] width 1 height 6
radio input "true"
click at [370, 338] on button "Next" at bounding box center [341, 320] width 150 height 37
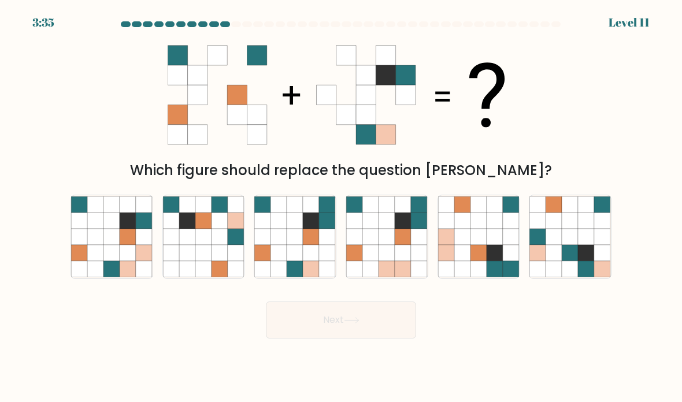
click at [315, 245] on icon at bounding box center [311, 237] width 16 height 16
click at [341, 207] on input "c." at bounding box center [341, 204] width 1 height 6
radio input "true"
click at [304, 337] on button "Next" at bounding box center [341, 320] width 150 height 37
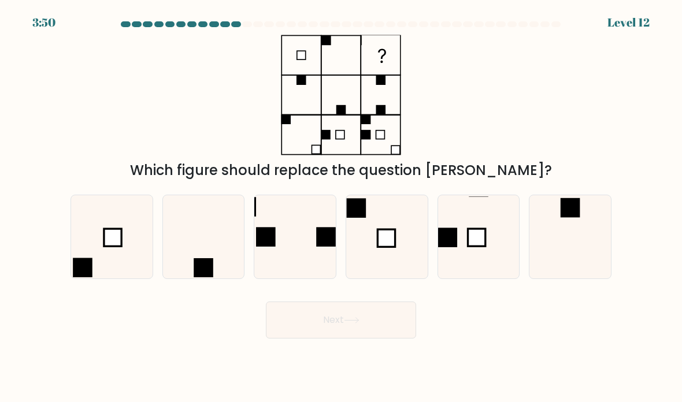
click at [381, 247] on rect at bounding box center [386, 237] width 17 height 17
click at [341, 207] on input "d." at bounding box center [341, 204] width 1 height 6
radio input "true"
click at [303, 336] on button "Next" at bounding box center [341, 320] width 150 height 37
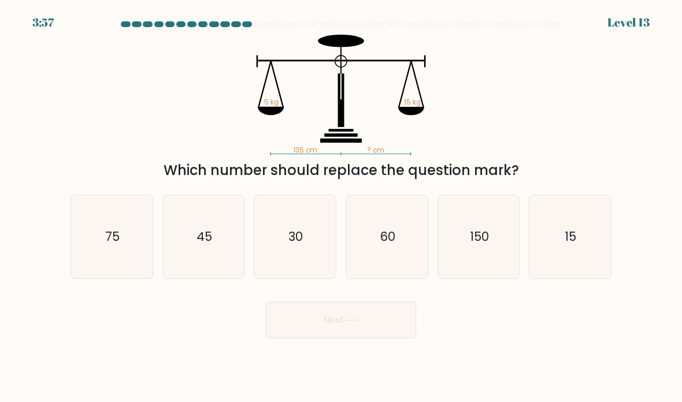
click at [228, 271] on icon "45" at bounding box center [203, 236] width 81 height 81
click at [341, 207] on input "b. 45" at bounding box center [341, 204] width 1 height 6
radio input "true"
click at [293, 336] on button "Next" at bounding box center [341, 320] width 150 height 37
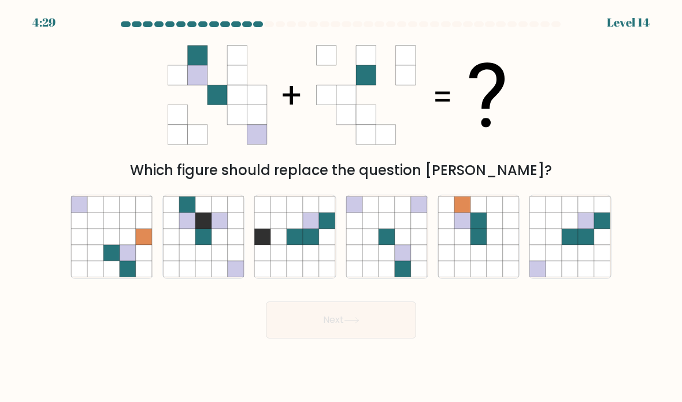
click at [556, 261] on icon at bounding box center [554, 253] width 16 height 16
click at [341, 207] on input "f." at bounding box center [341, 204] width 1 height 6
radio input "true"
click at [352, 338] on button "Next" at bounding box center [341, 320] width 150 height 37
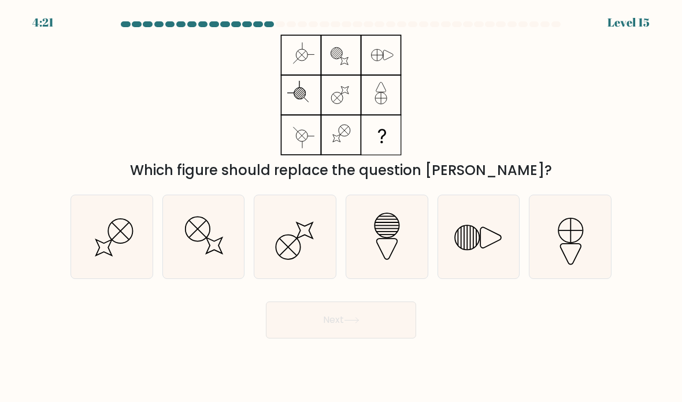
click at [361, 249] on icon at bounding box center [386, 236] width 81 height 81
click at [341, 207] on input "d." at bounding box center [341, 204] width 1 height 6
radio input "true"
click at [362, 338] on button "Next" at bounding box center [341, 320] width 150 height 37
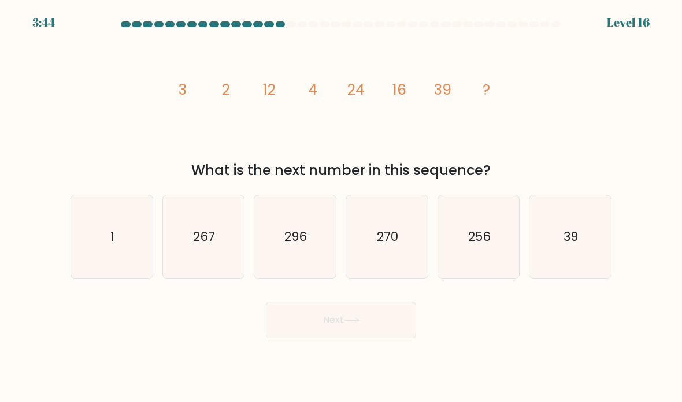
click at [497, 224] on icon "256" at bounding box center [478, 236] width 81 height 81
click at [341, 207] on input "e. 256" at bounding box center [341, 204] width 1 height 6
radio input "true"
click at [305, 332] on button "Next" at bounding box center [341, 320] width 150 height 37
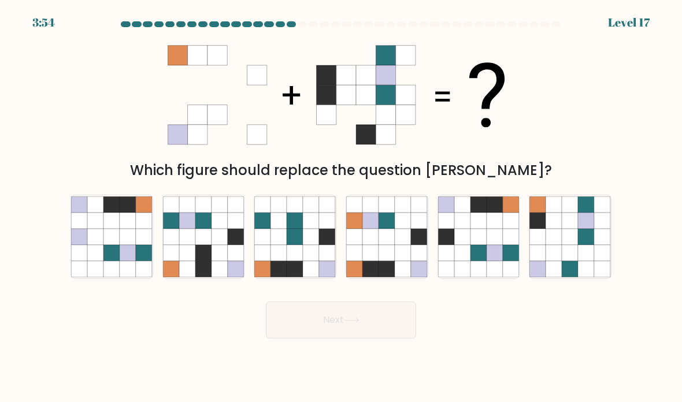
scroll to position [31, 0]
click at [468, 245] on icon at bounding box center [462, 253] width 16 height 16
click at [341, 207] on input "e." at bounding box center [341, 204] width 1 height 6
radio input "true"
click at [362, 310] on button "Next" at bounding box center [341, 320] width 150 height 37
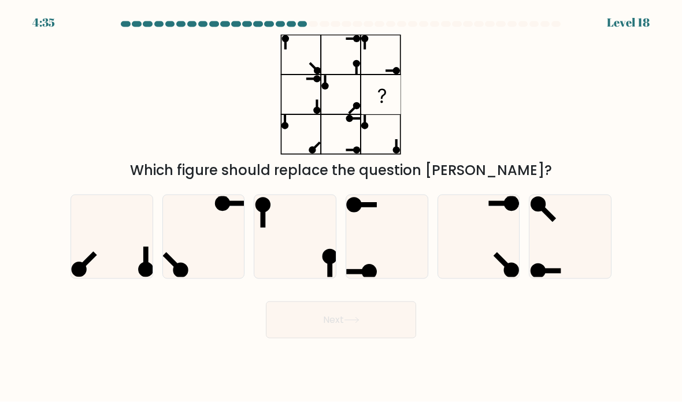
scroll to position [0, 0]
click at [468, 265] on icon at bounding box center [478, 236] width 81 height 81
click at [341, 207] on input "e." at bounding box center [341, 204] width 1 height 6
radio input "true"
click at [366, 338] on button "Next" at bounding box center [341, 320] width 150 height 37
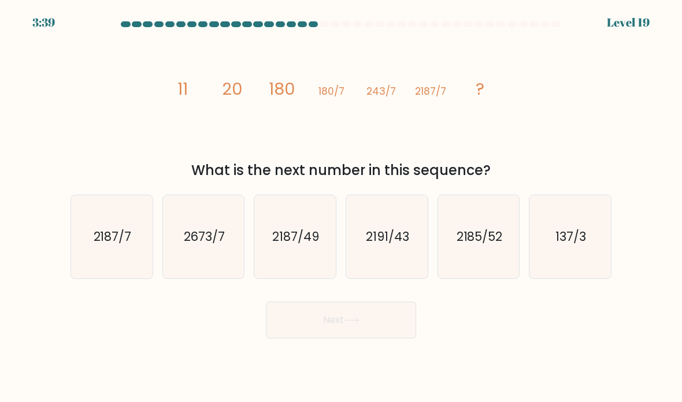
click at [324, 252] on icon "2187/49" at bounding box center [294, 236] width 81 height 81
click at [341, 207] on input "c. 2187/49" at bounding box center [341, 204] width 1 height 6
radio input "true"
click at [315, 331] on button "Next" at bounding box center [341, 320] width 150 height 37
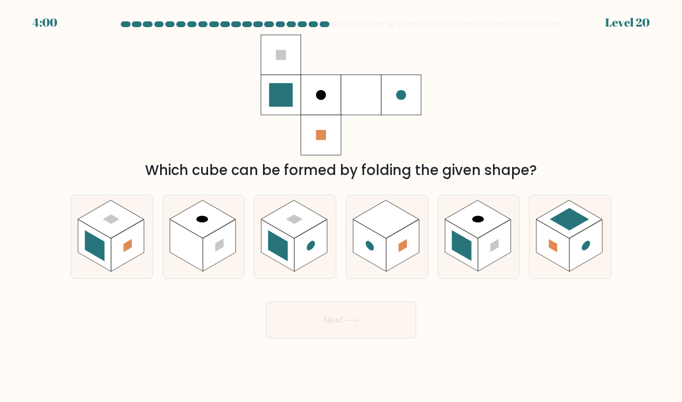
click at [200, 260] on rect at bounding box center [186, 246] width 33 height 52
click at [341, 207] on input "b." at bounding box center [341, 204] width 1 height 6
radio input "true"
click at [329, 322] on button "Next" at bounding box center [341, 320] width 150 height 37
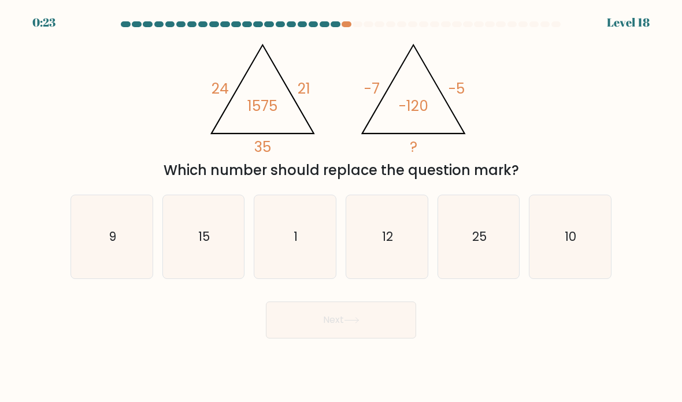
click at [568, 245] on text "10" at bounding box center [571, 236] width 12 height 17
click at [341, 207] on input "f. 10" at bounding box center [341, 204] width 1 height 6
radio input "true"
click at [321, 337] on button "Next" at bounding box center [341, 320] width 150 height 37
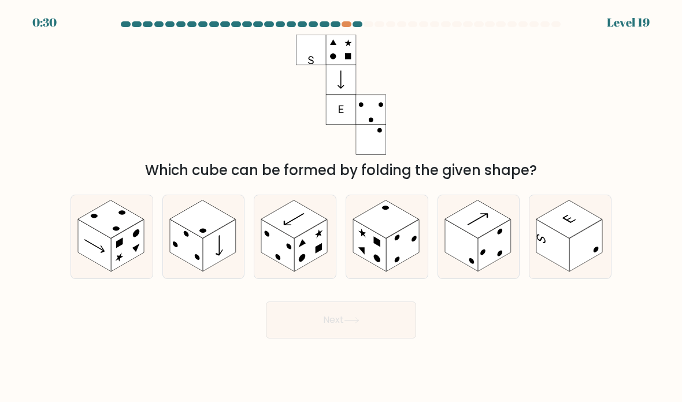
click at [543, 269] on rect at bounding box center [552, 246] width 33 height 52
click at [341, 207] on input "f." at bounding box center [341, 204] width 1 height 6
radio input "true"
click at [323, 326] on button "Next" at bounding box center [341, 320] width 150 height 37
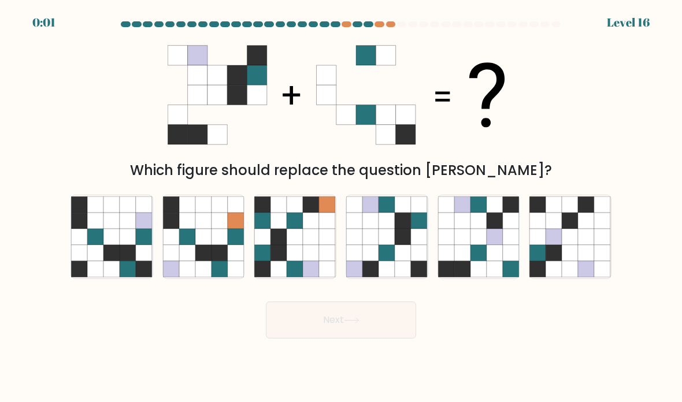
click at [98, 261] on icon at bounding box center [95, 253] width 16 height 16
click at [341, 207] on input "a." at bounding box center [341, 204] width 1 height 6
radio input "true"
click at [367, 332] on button "Next" at bounding box center [341, 320] width 150 height 37
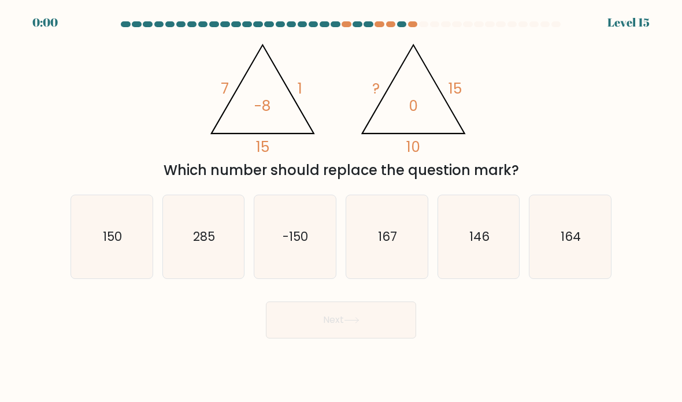
click at [645, 217] on form at bounding box center [341, 179] width 682 height 317
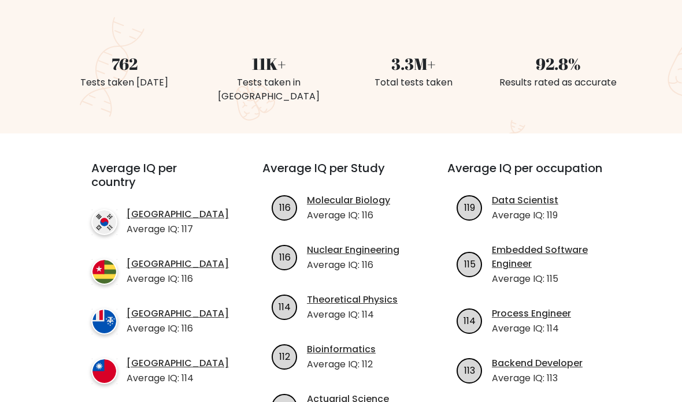
scroll to position [287, 0]
